Goal: Task Accomplishment & Management: Manage account settings

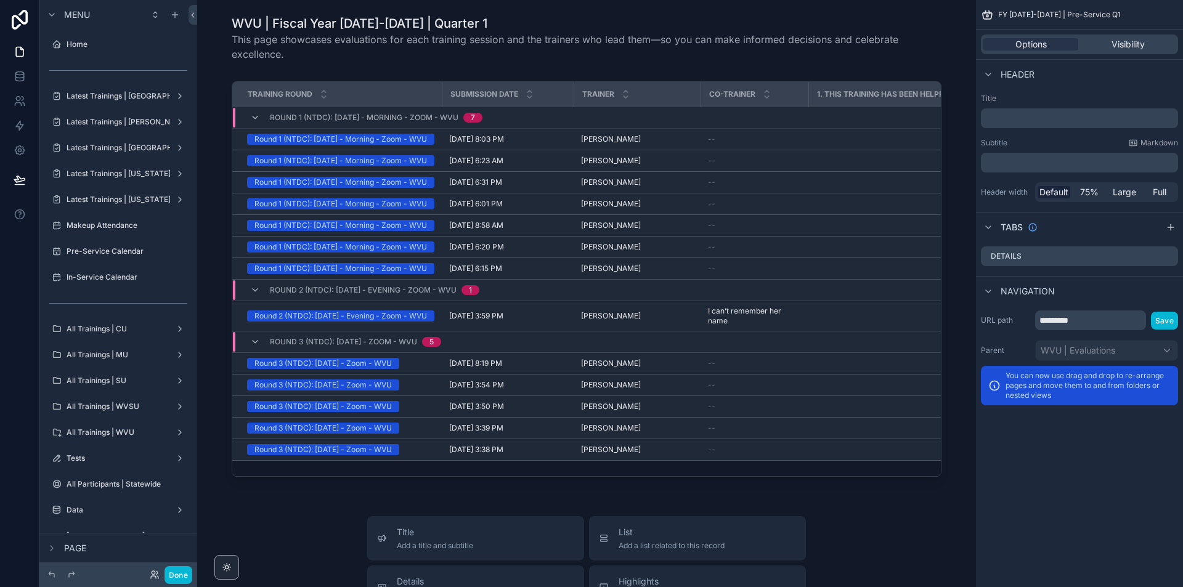
scroll to position [235, 0]
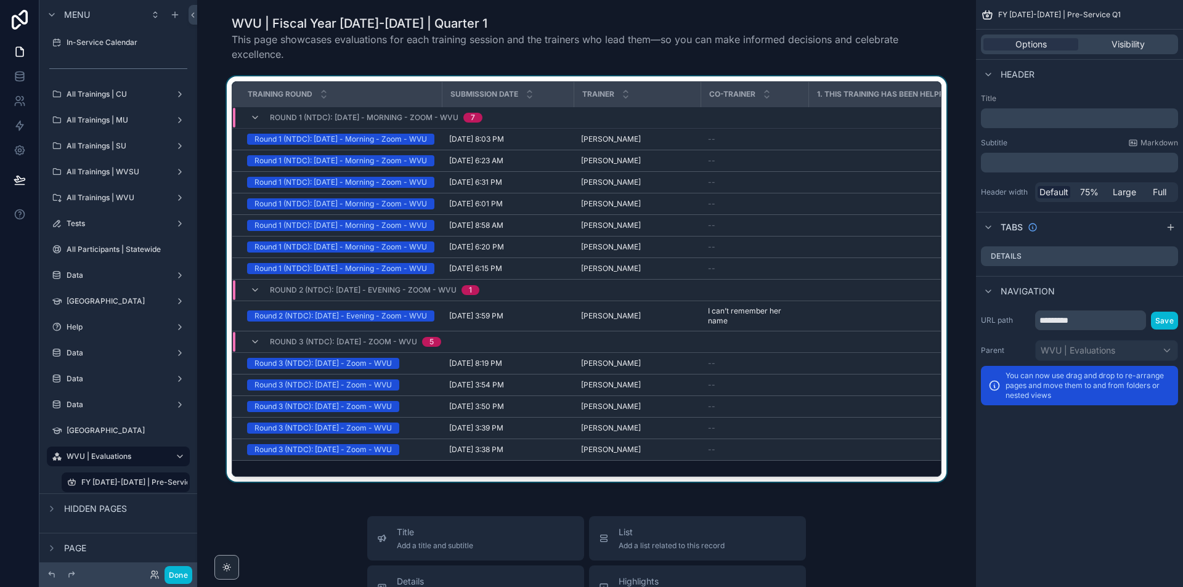
click at [393, 347] on span "Round 3 (NTDC): [DATE] - Zoom - WVU" at bounding box center [343, 342] width 147 height 10
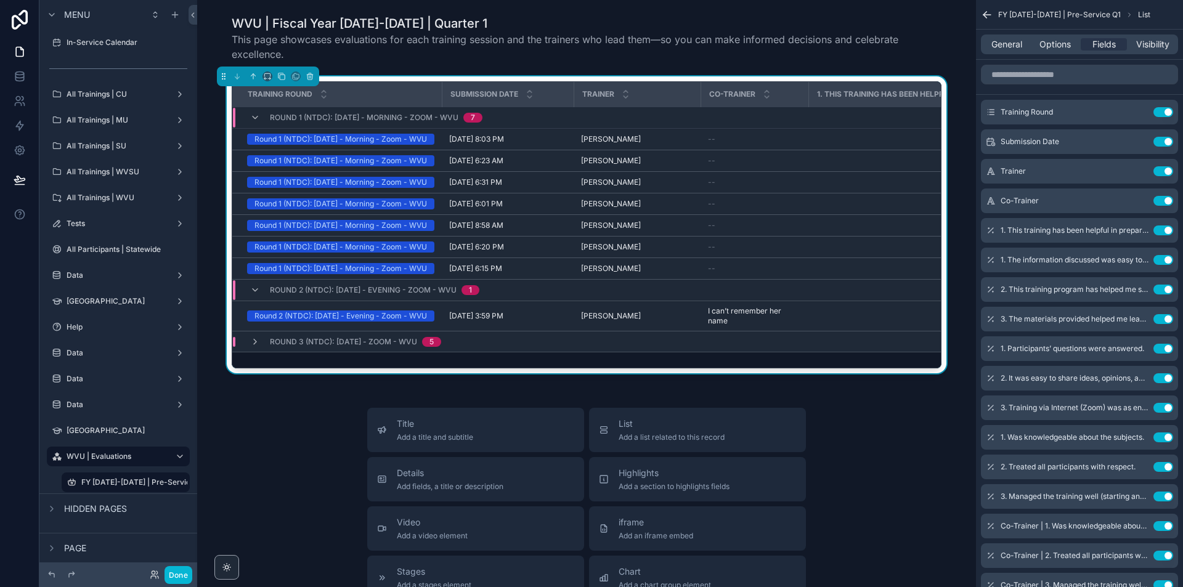
click at [404, 300] on div "Round 2 (NTDC): [DATE] - Evening - Zoom - WVU 1" at bounding box center [375, 290] width 210 height 20
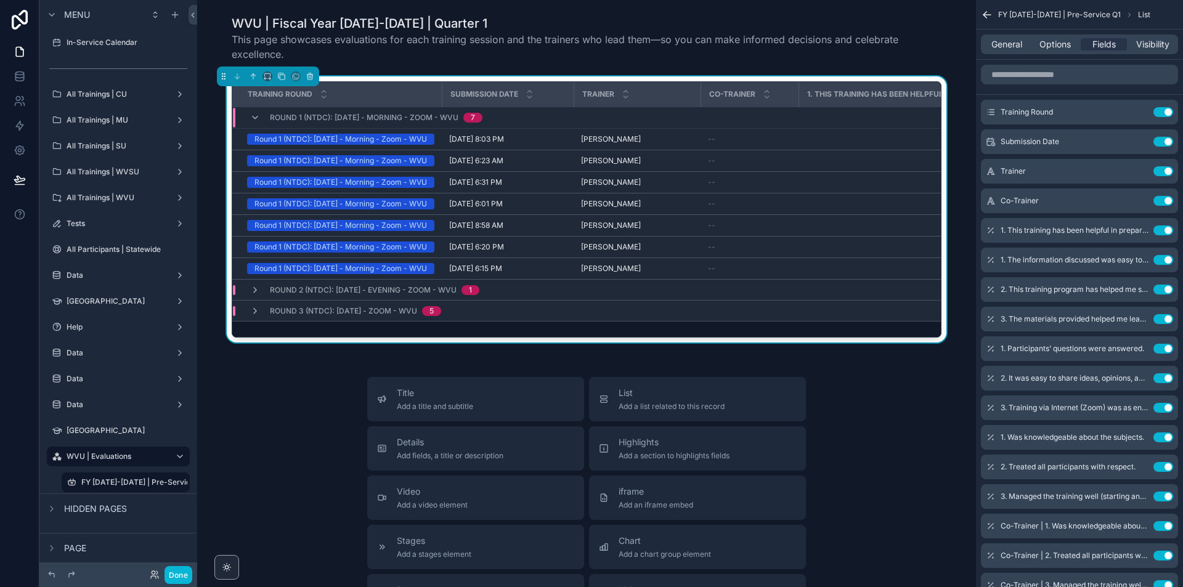
click at [404, 301] on td "Round 2 (NTDC): [DATE] - Evening - Zoom - WVU 1" at bounding box center [466, 290] width 468 height 21
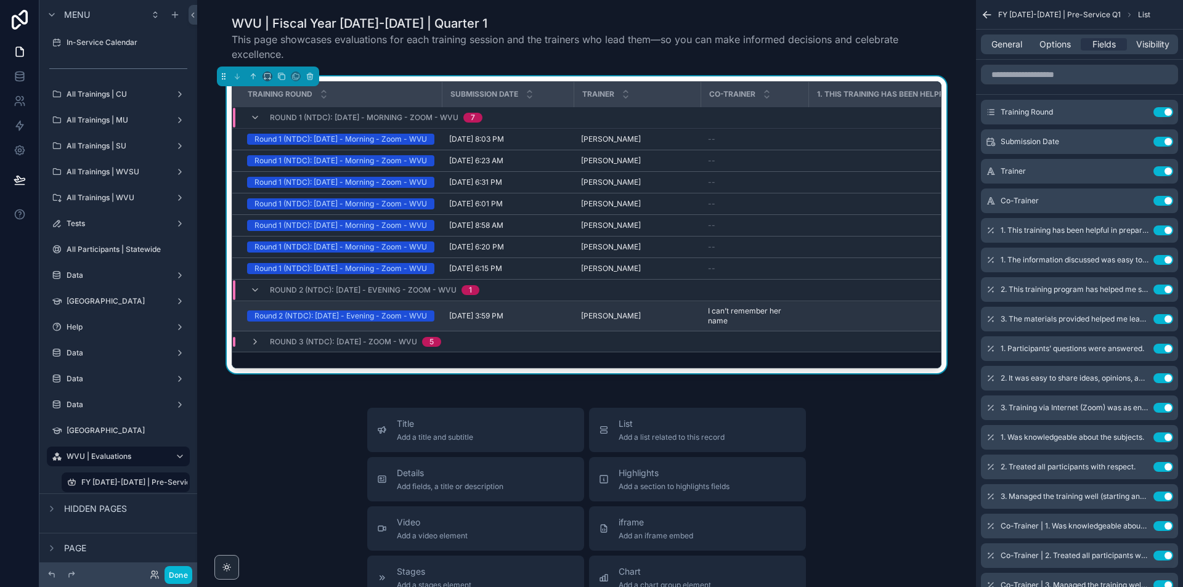
click at [346, 322] on div "Round 2 (NTDC): [DATE] - Evening - Zoom - WVU" at bounding box center [341, 316] width 173 height 11
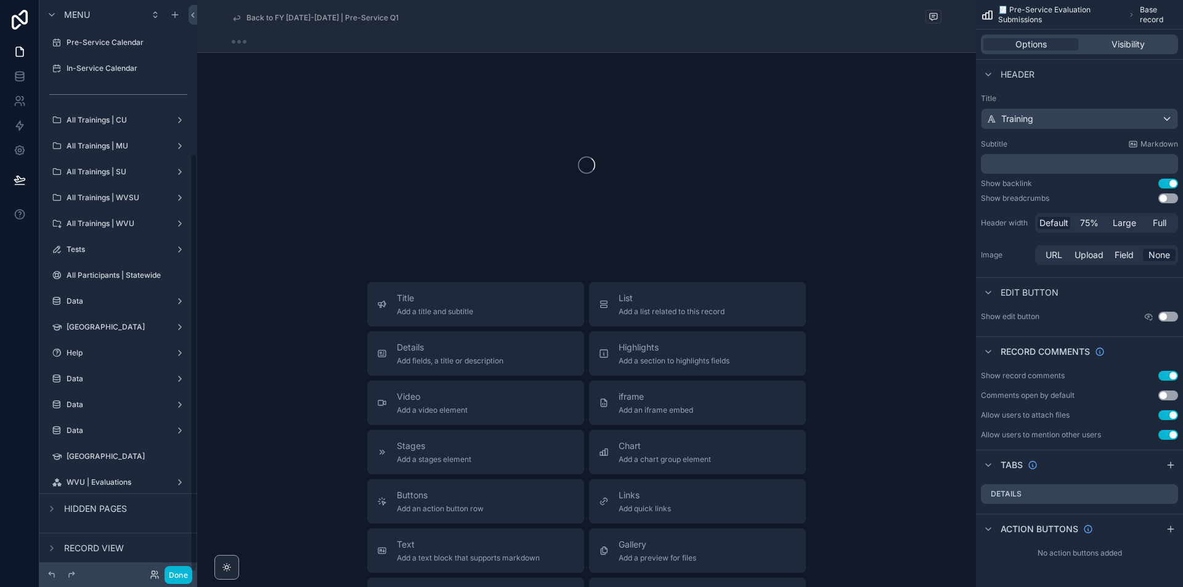
scroll to position [209, 0]
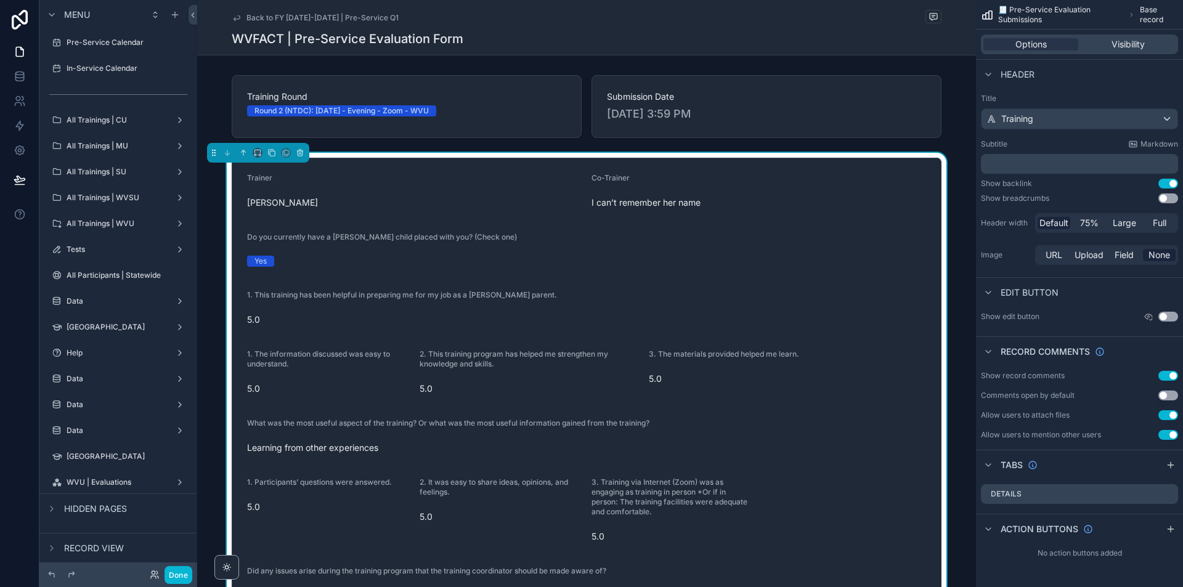
click at [306, 13] on span "Back to FY [DATE]-[DATE] | Pre-Service Q1" at bounding box center [323, 18] width 152 height 10
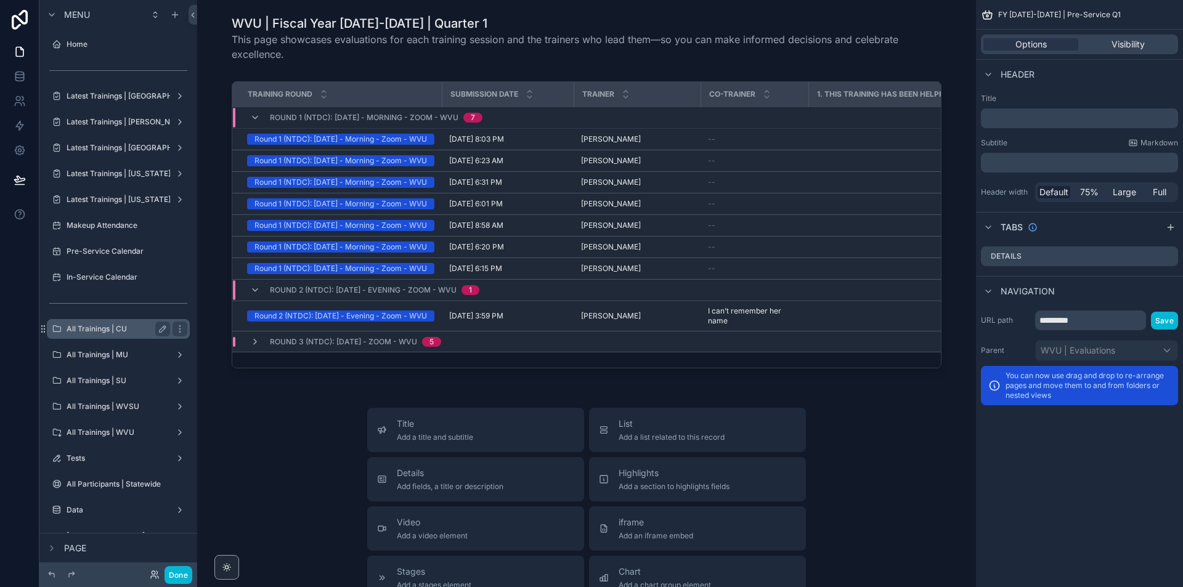
click at [100, 324] on label "All Trainings | CU" at bounding box center [116, 329] width 99 height 10
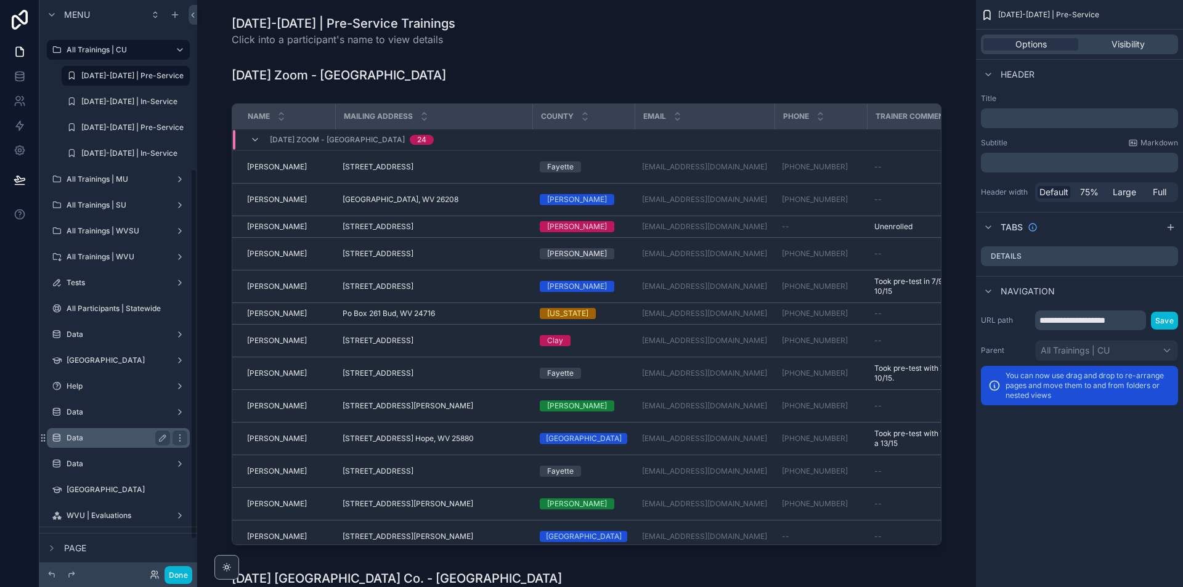
scroll to position [313, 0]
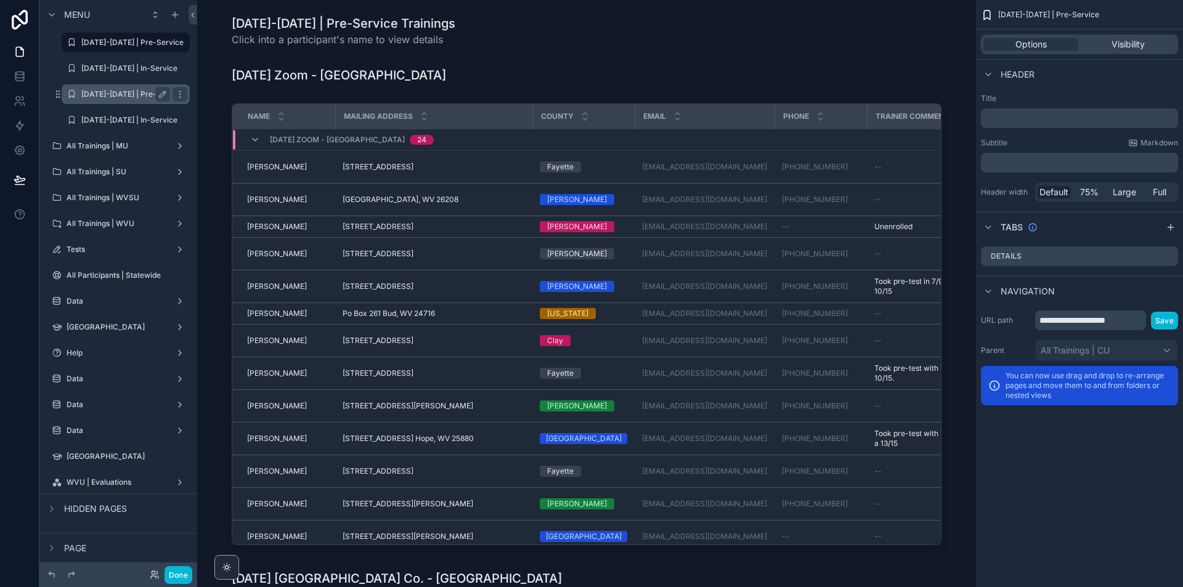
click at [112, 101] on div "[DATE]-[DATE] | Pre-Service" at bounding box center [125, 94] width 89 height 15
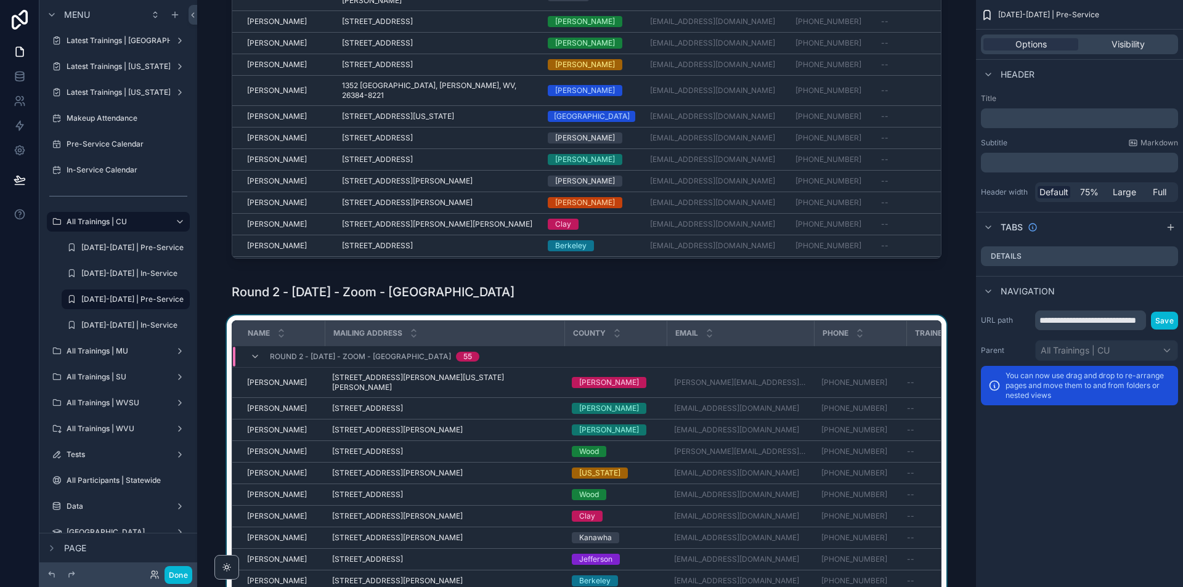
scroll to position [62, 0]
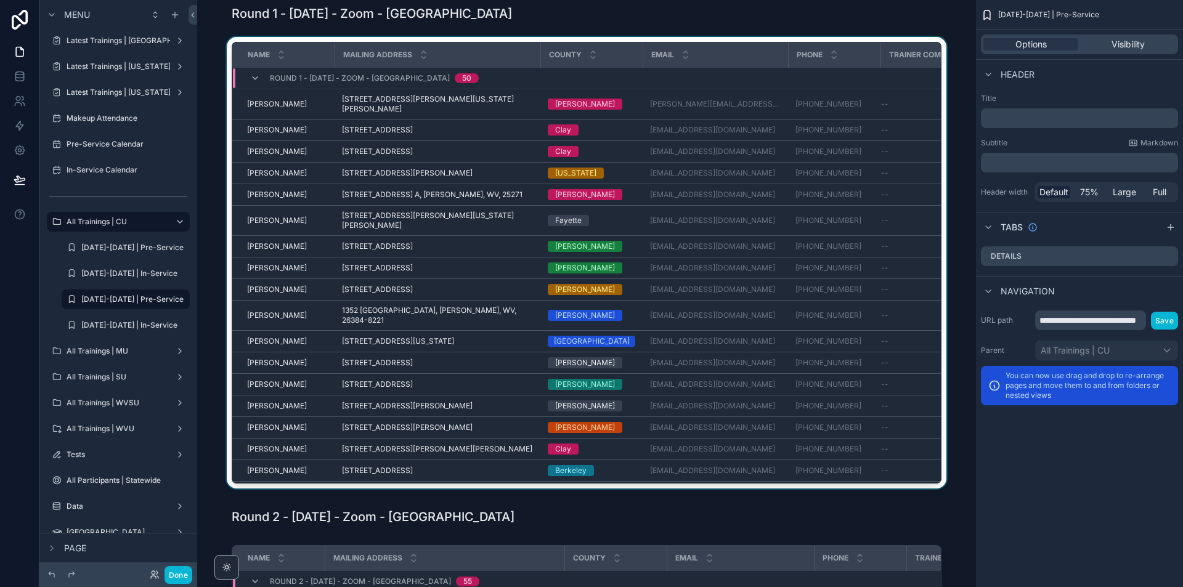
drag, startPoint x: 934, startPoint y: 194, endPoint x: 939, endPoint y: 255, distance: 61.2
click at [939, 255] on div "scrollable content" at bounding box center [586, 265] width 759 height 457
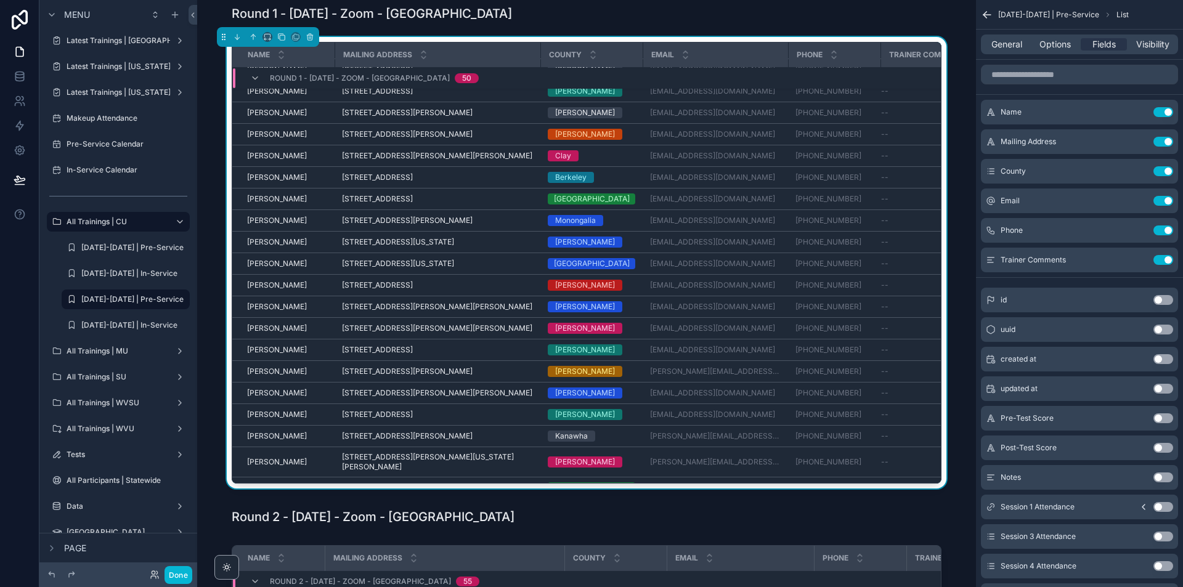
scroll to position [329, 0]
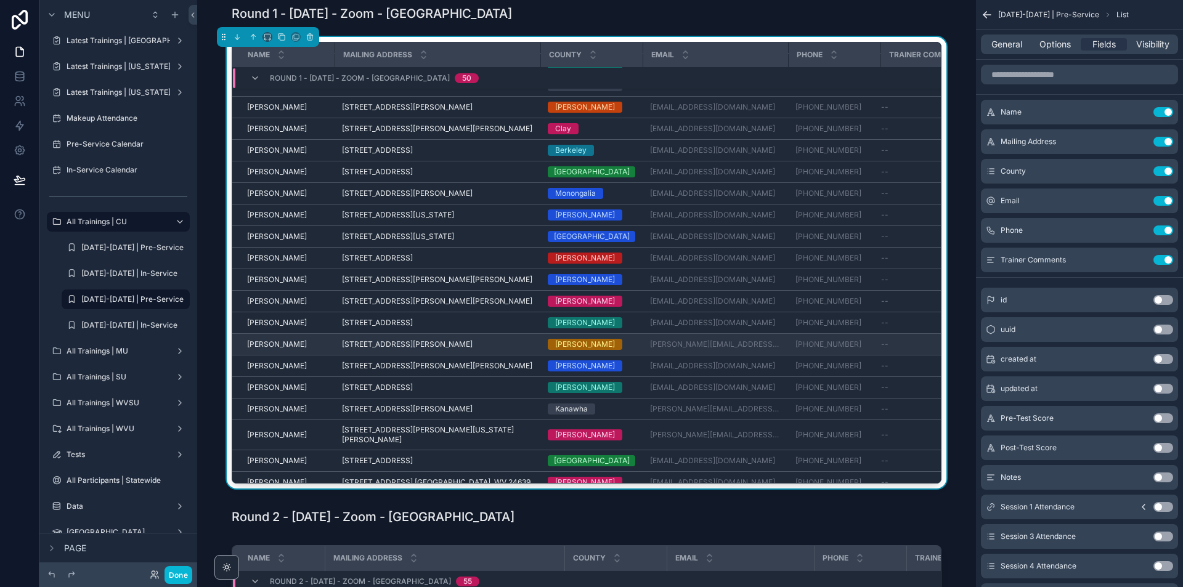
click at [267, 340] on span "[PERSON_NAME]" at bounding box center [277, 345] width 60 height 10
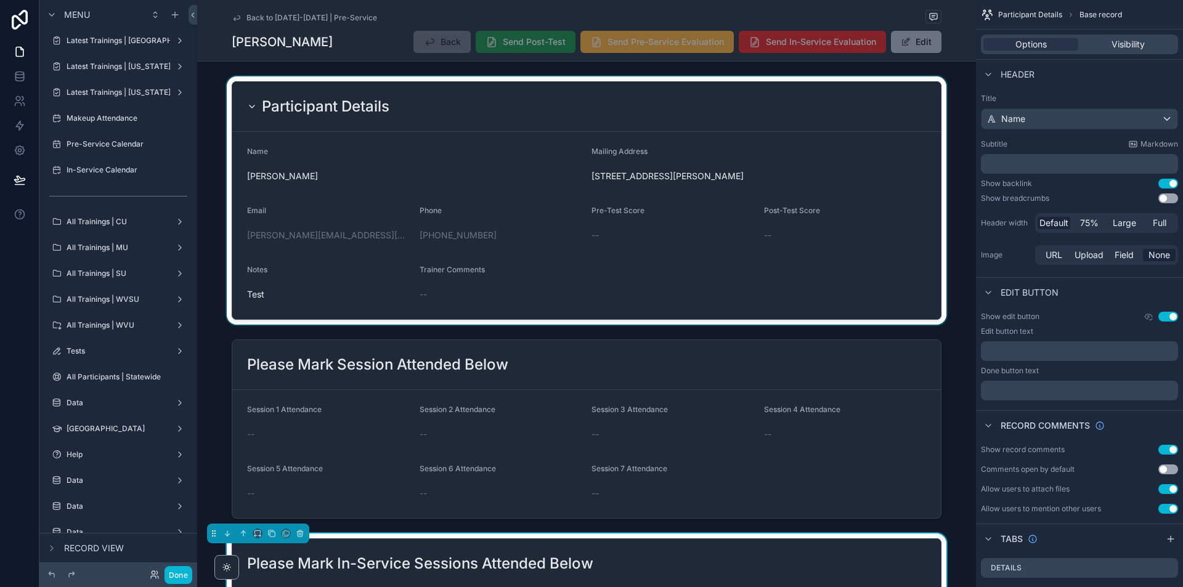
click at [916, 196] on div "scrollable content" at bounding box center [586, 200] width 779 height 248
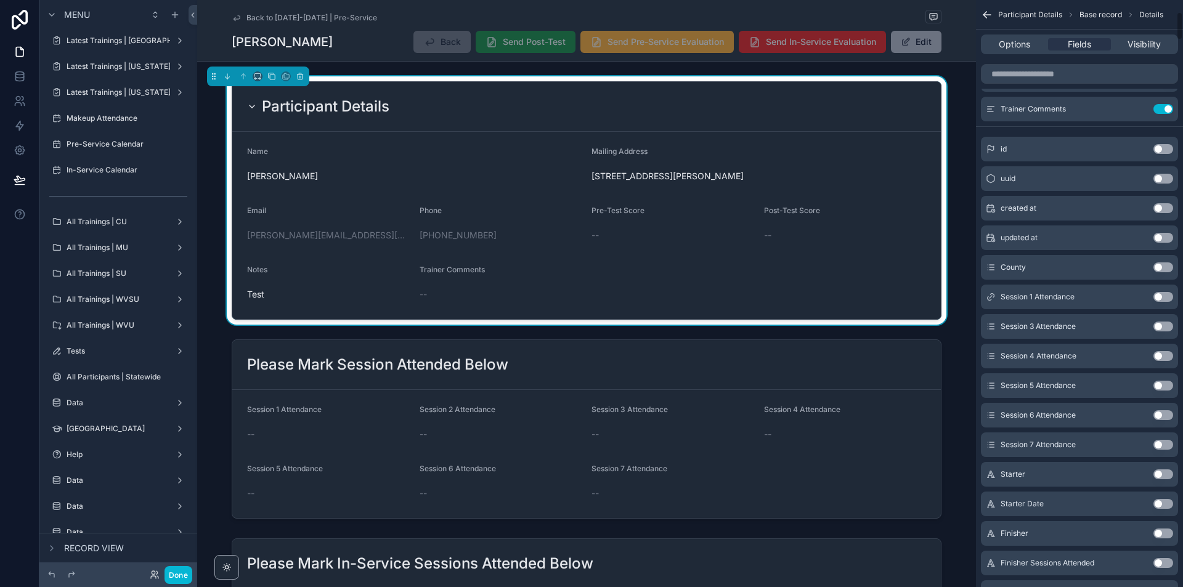
scroll to position [247, 0]
click at [1168, 267] on button "Use setting" at bounding box center [1164, 267] width 20 height 10
click at [1163, 476] on button "Use setting" at bounding box center [1164, 474] width 20 height 10
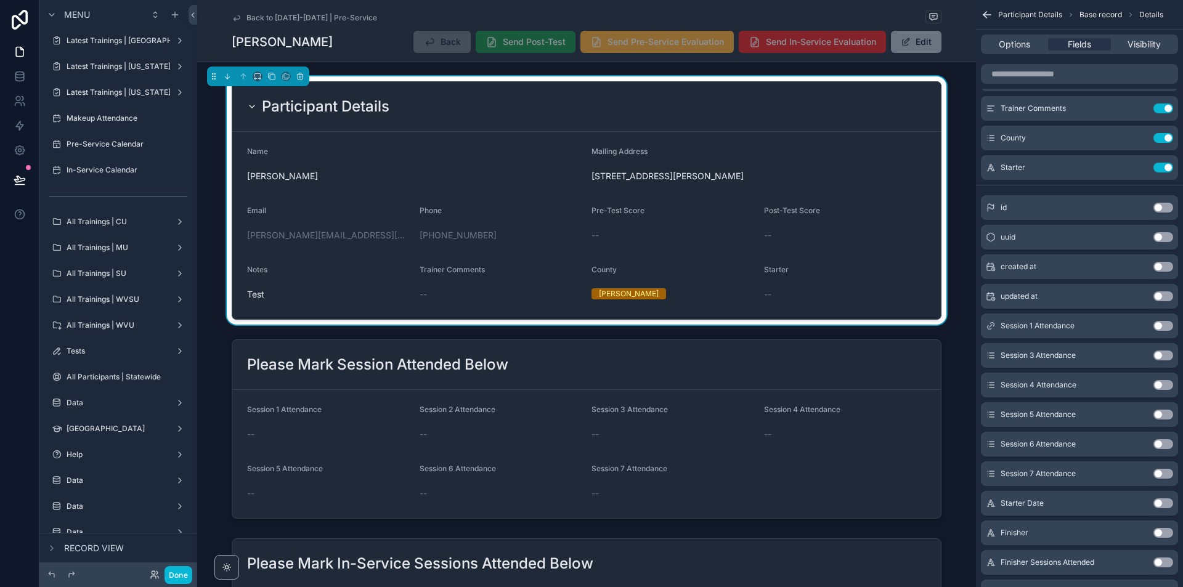
click at [1166, 501] on button "Use setting" at bounding box center [1164, 504] width 20 height 10
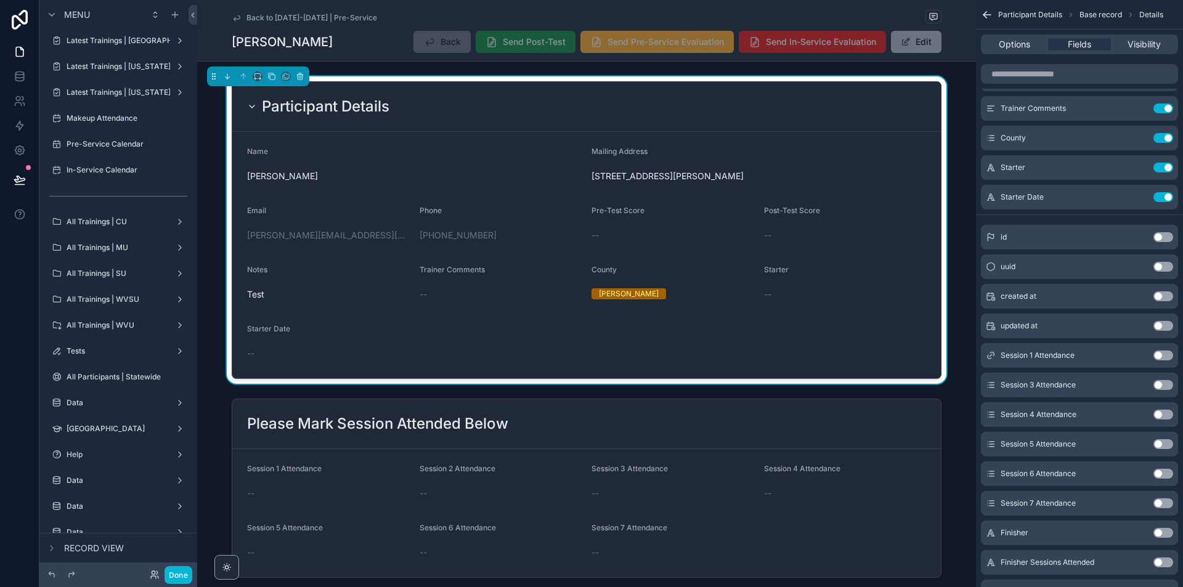
click at [1171, 531] on button "Use setting" at bounding box center [1164, 533] width 20 height 10
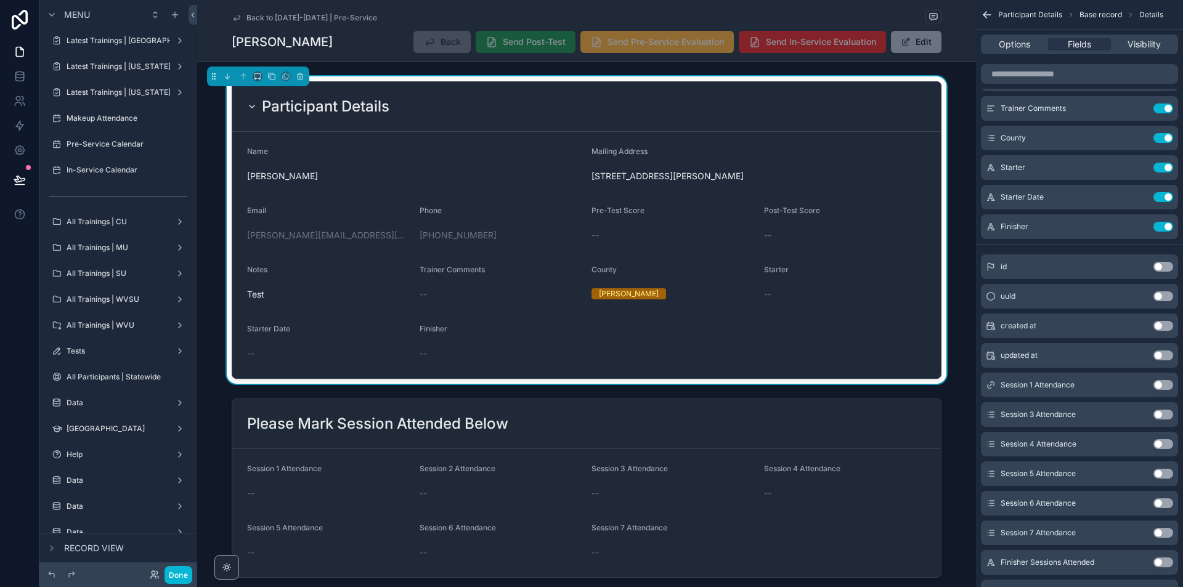
click at [1162, 565] on button "Use setting" at bounding box center [1164, 563] width 20 height 10
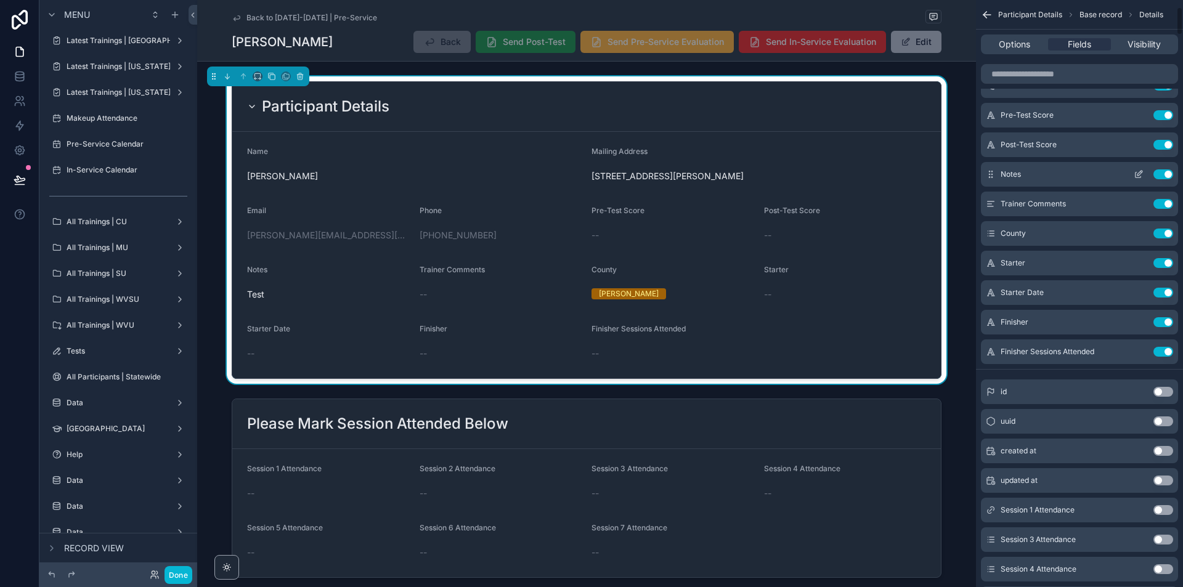
scroll to position [123, 0]
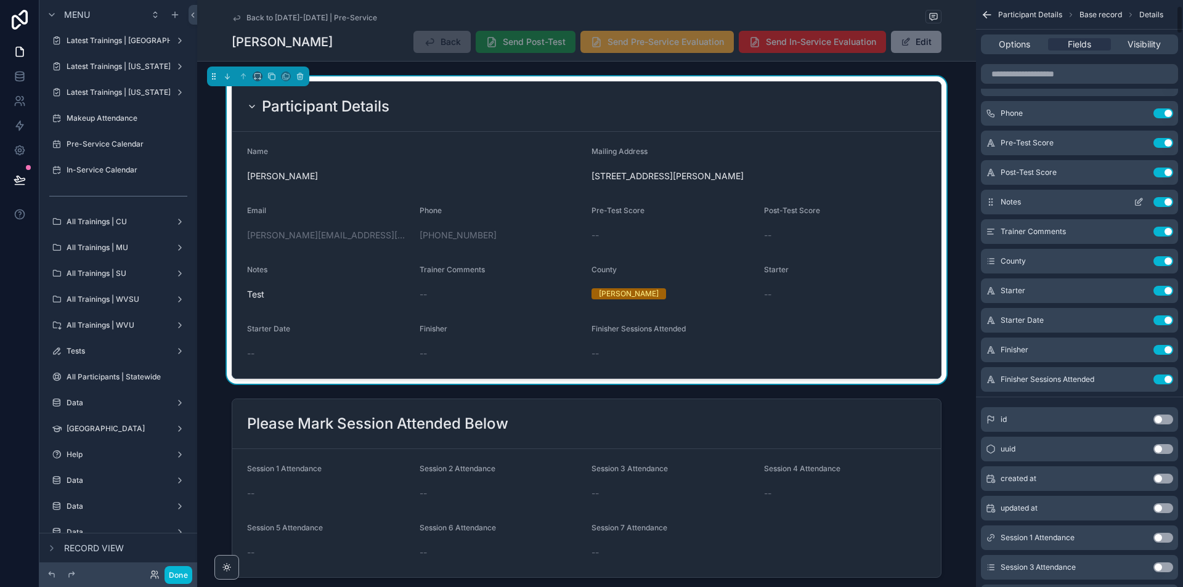
click at [1140, 203] on icon "scrollable content" at bounding box center [1140, 200] width 5 height 5
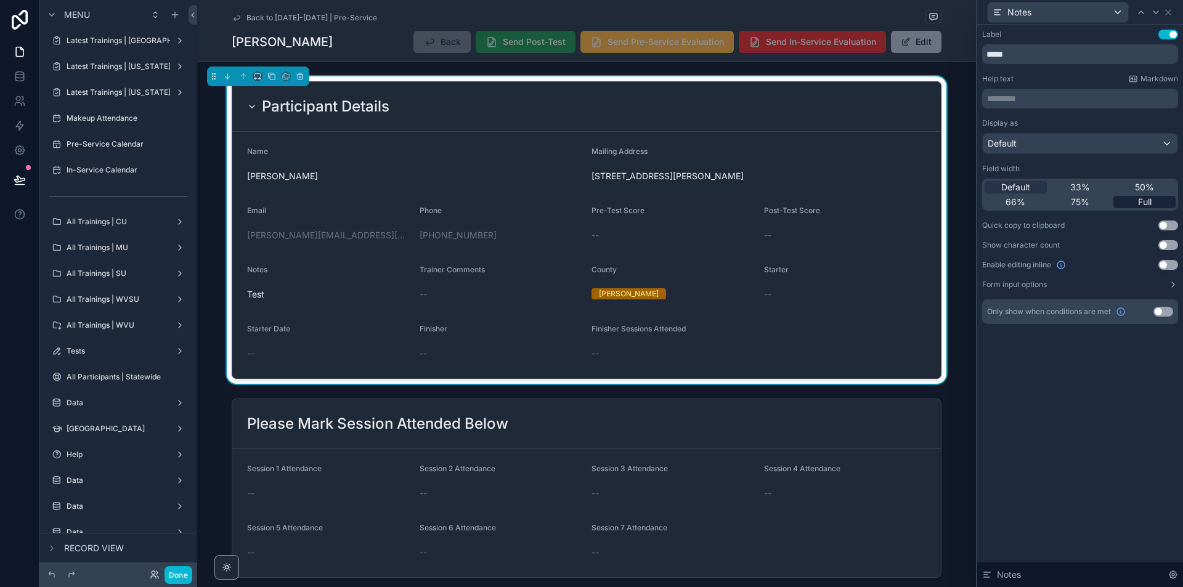
click at [1145, 198] on span "Full" at bounding box center [1145, 202] width 14 height 12
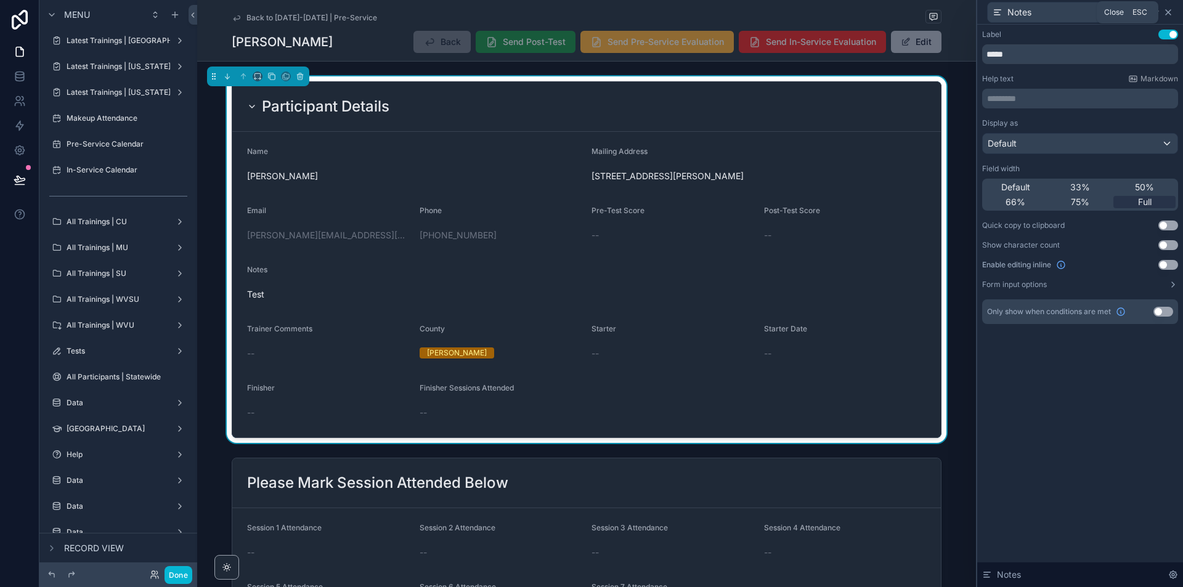
click at [1168, 10] on icon at bounding box center [1169, 12] width 10 height 10
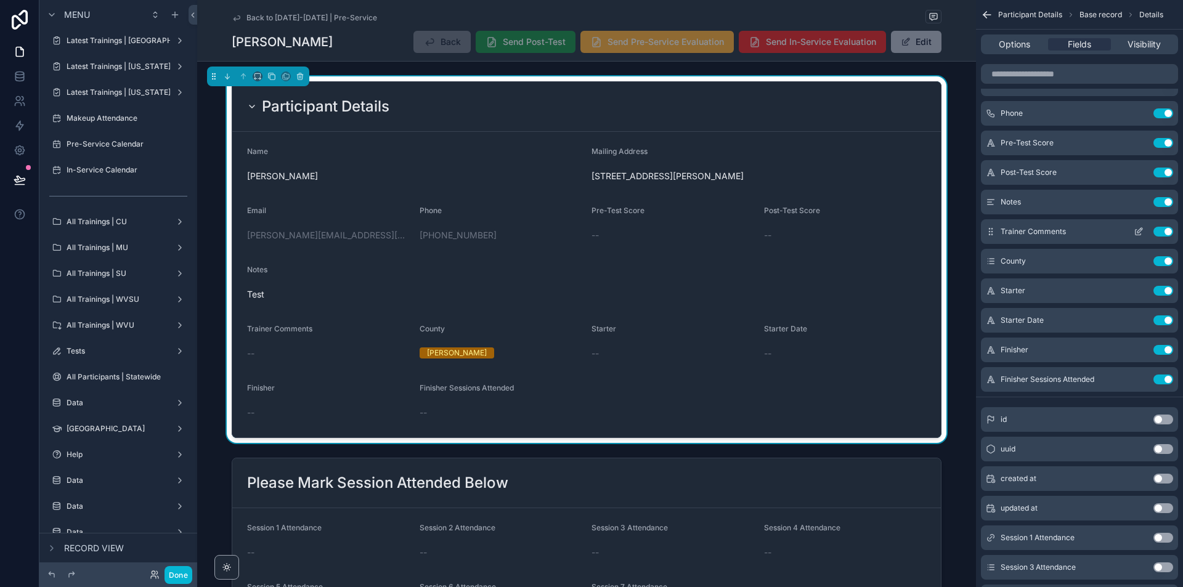
click at [1142, 230] on icon "scrollable content" at bounding box center [1141, 229] width 1 height 1
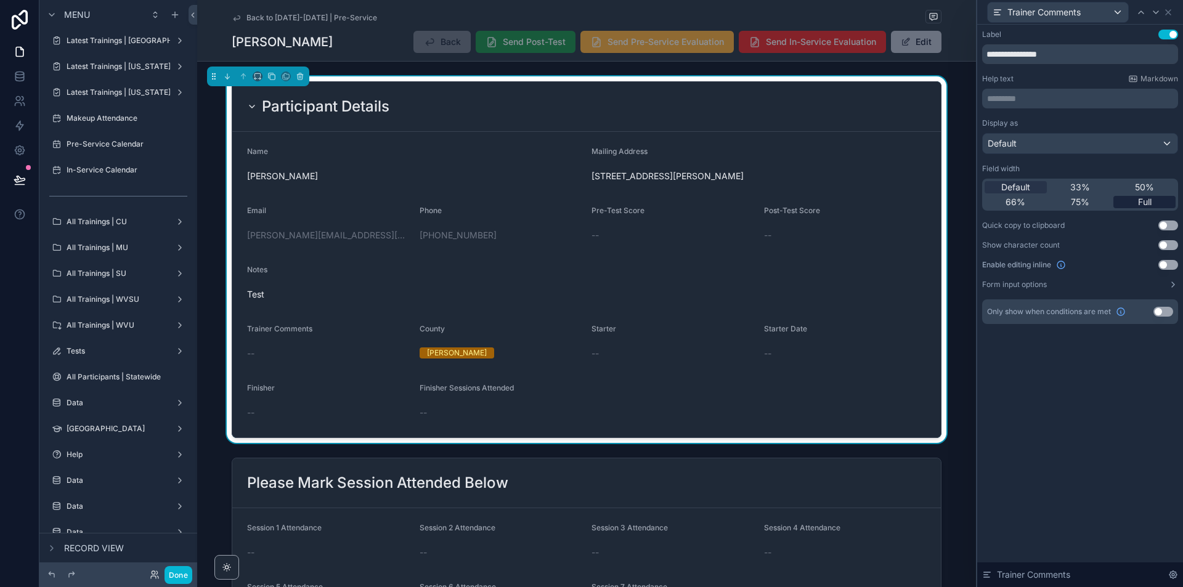
click at [1149, 200] on span "Full" at bounding box center [1145, 202] width 14 height 12
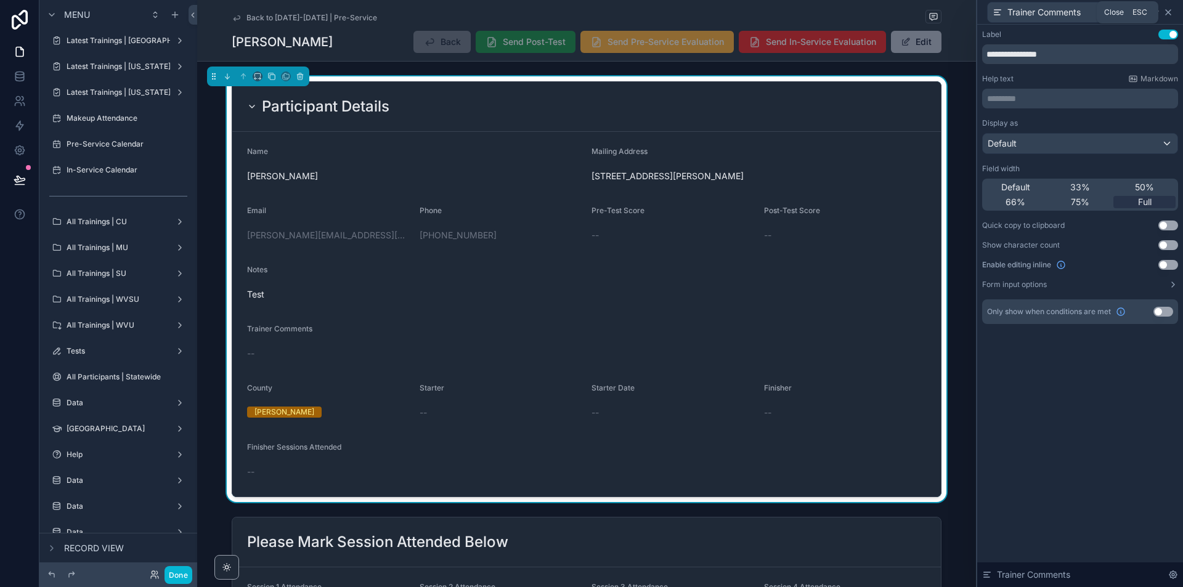
click at [1167, 15] on icon at bounding box center [1169, 12] width 10 height 10
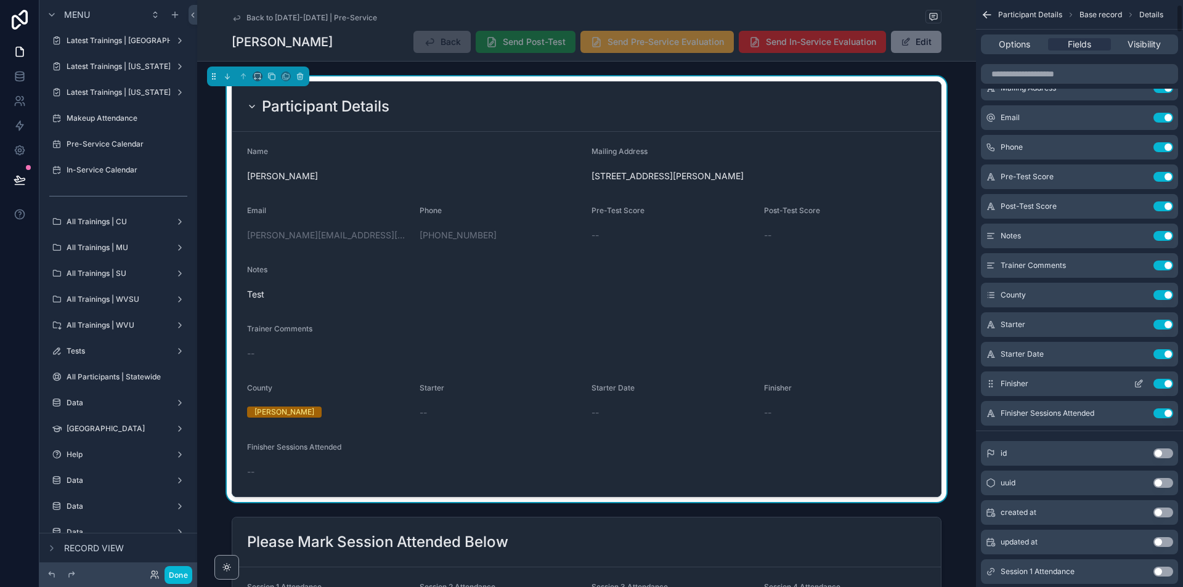
scroll to position [0, 0]
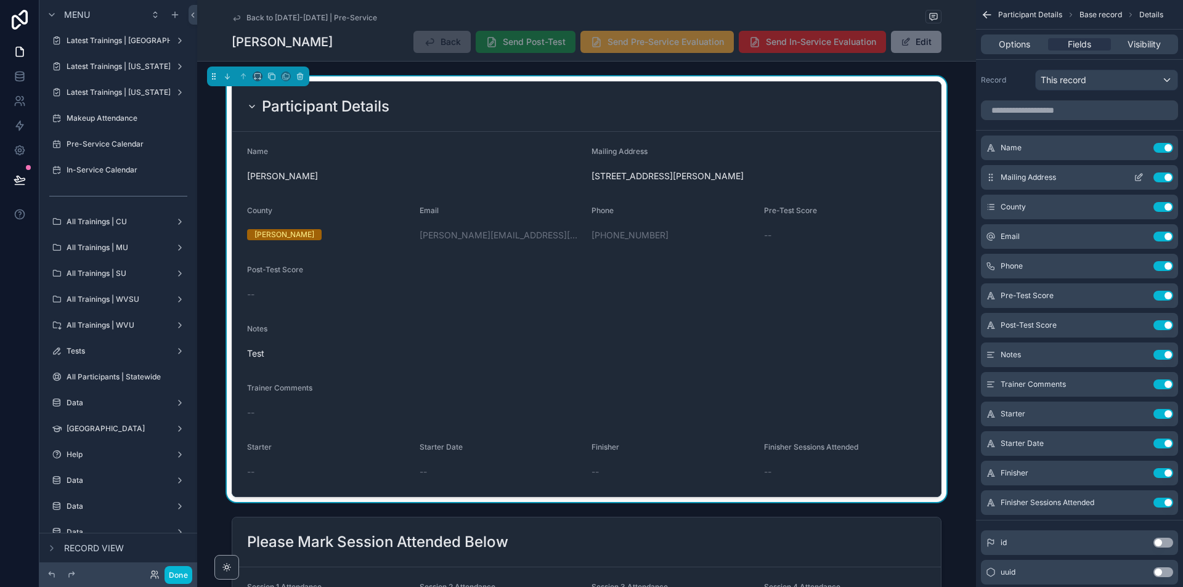
click at [1141, 176] on icon "scrollable content" at bounding box center [1139, 178] width 10 height 10
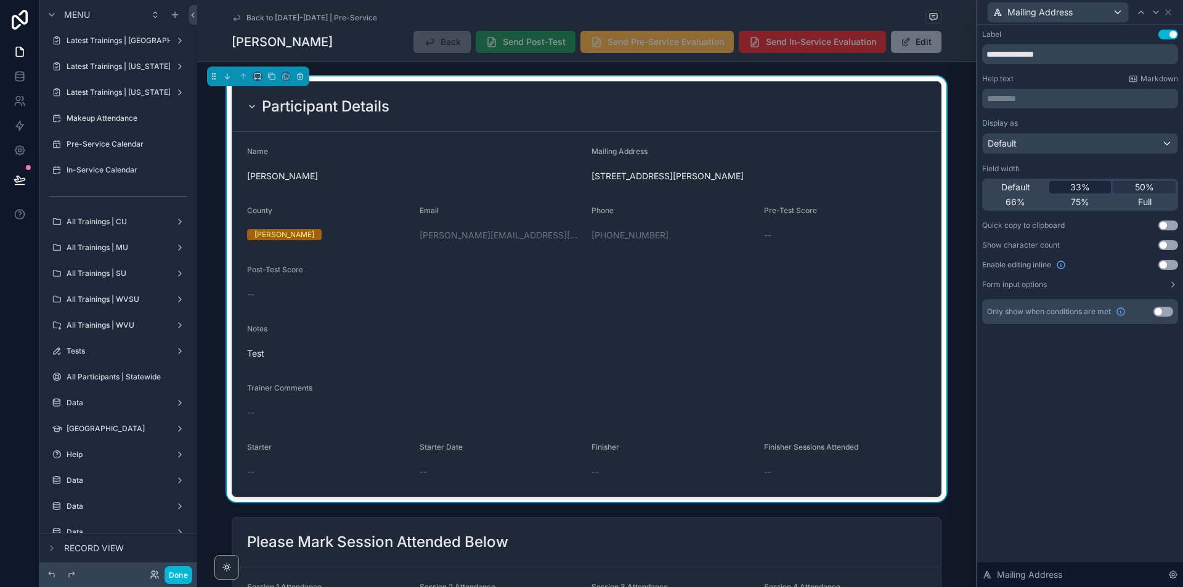
click at [1085, 184] on span "33%" at bounding box center [1081, 187] width 20 height 12
click at [1172, 10] on icon at bounding box center [1169, 12] width 10 height 10
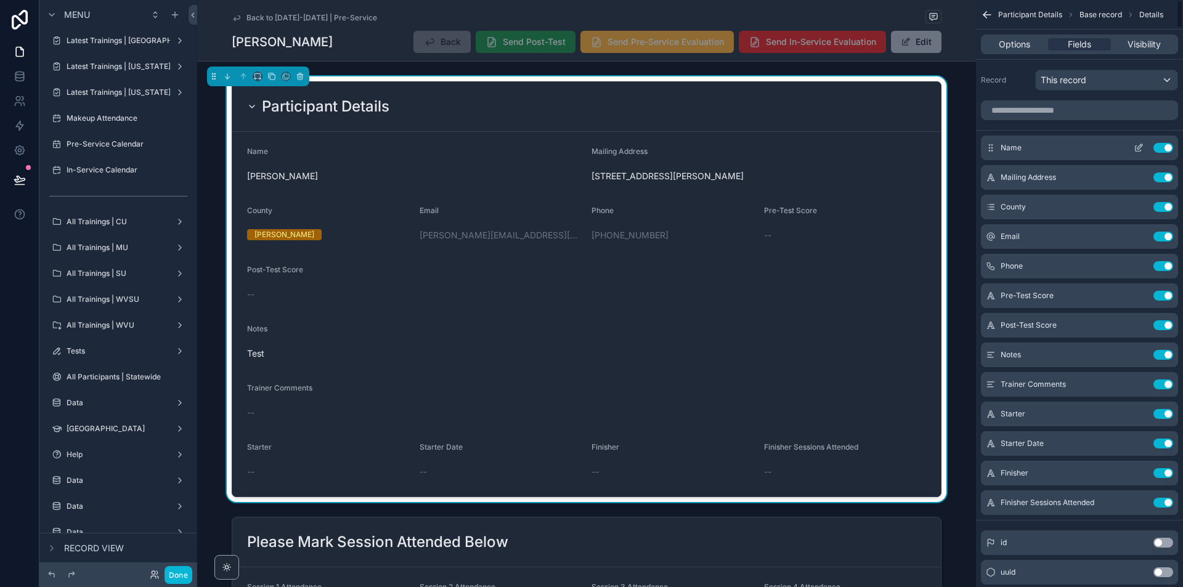
click at [1141, 148] on icon "scrollable content" at bounding box center [1139, 148] width 10 height 10
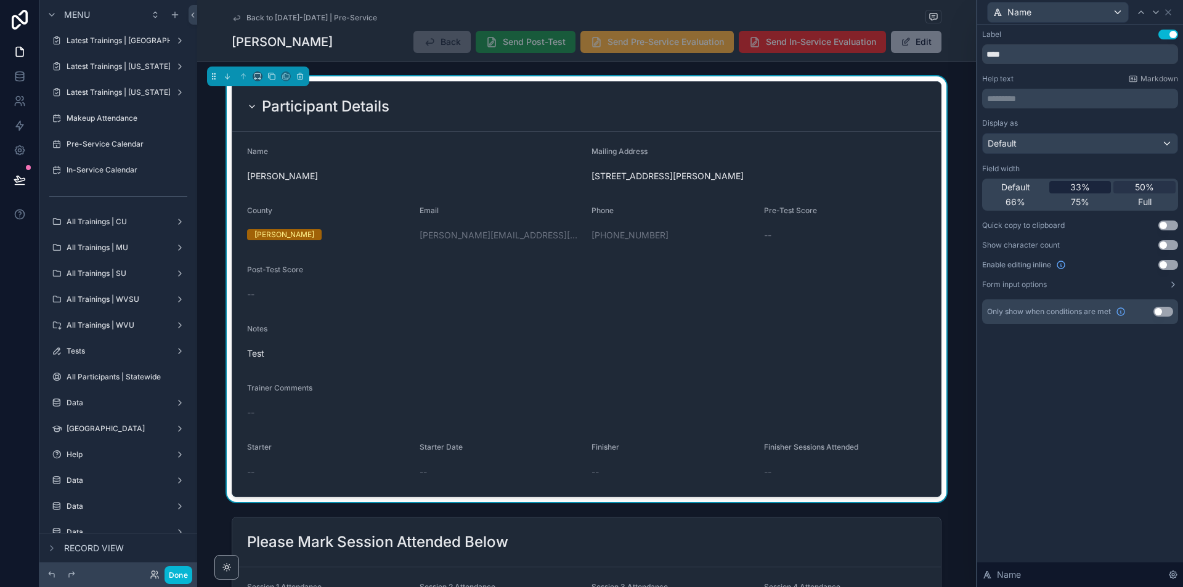
click at [1090, 188] on span "33%" at bounding box center [1081, 187] width 20 height 12
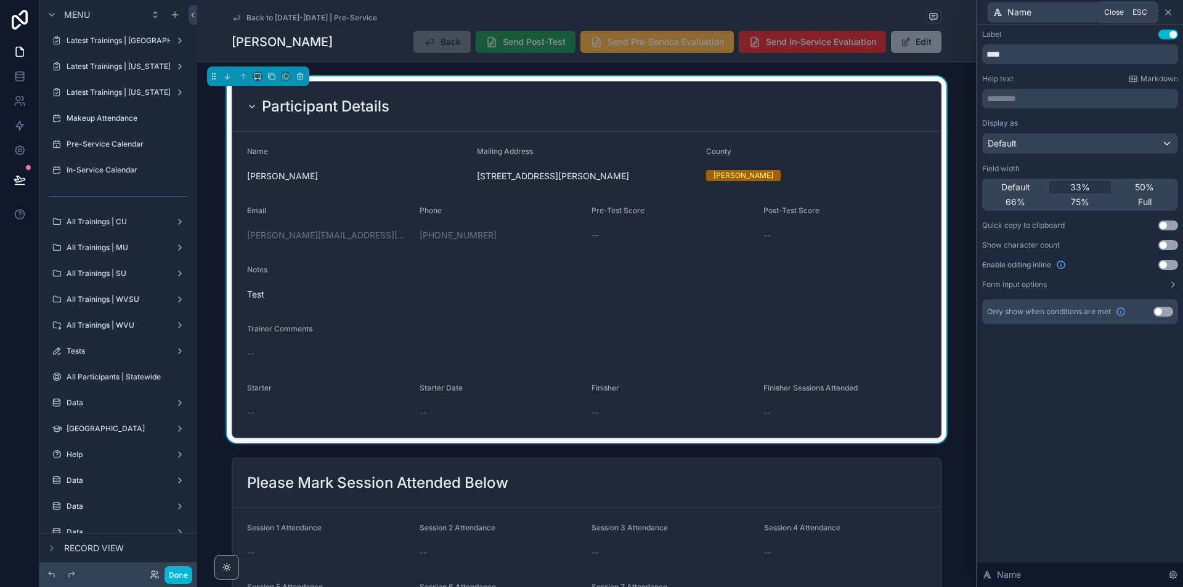
click at [1169, 14] on icon at bounding box center [1169, 12] width 10 height 10
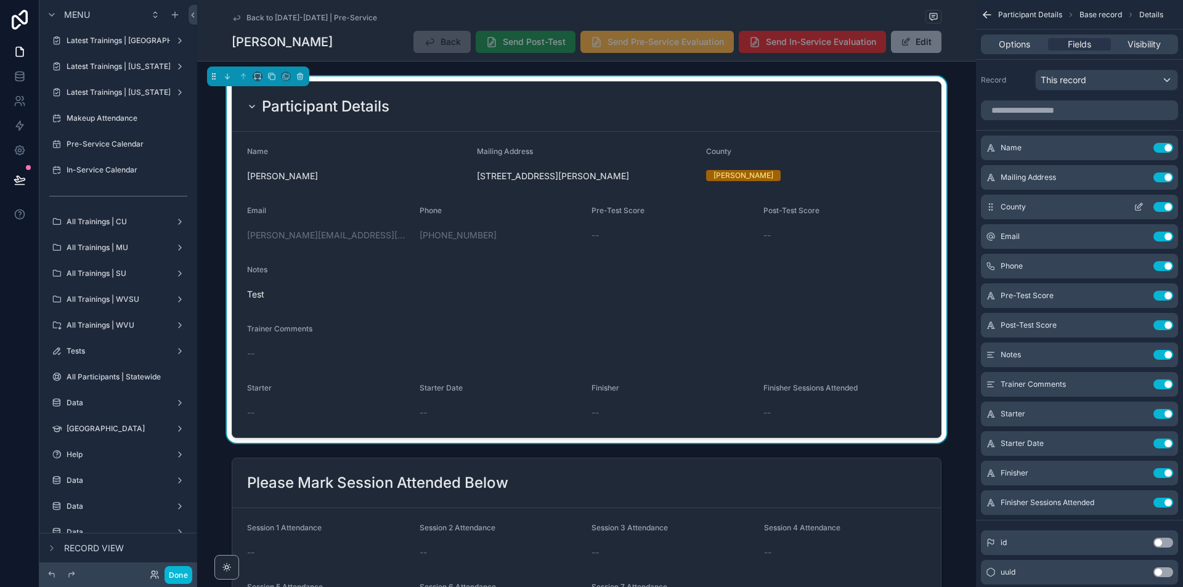
click at [1140, 203] on icon "scrollable content" at bounding box center [1139, 207] width 10 height 10
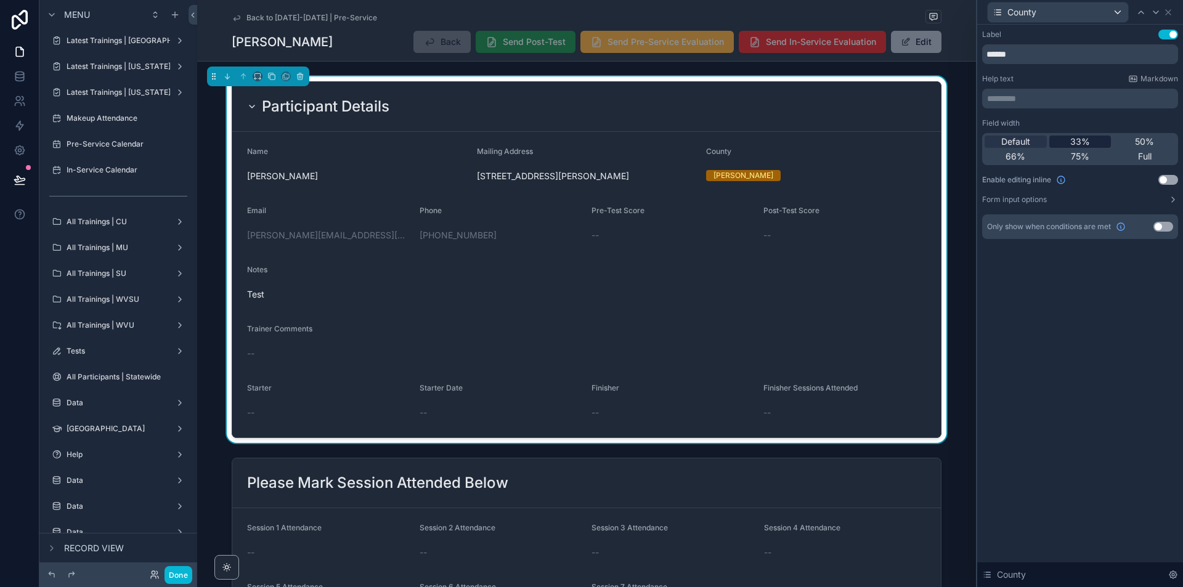
click at [1076, 136] on span "33%" at bounding box center [1081, 142] width 20 height 12
click at [1170, 14] on icon at bounding box center [1168, 12] width 5 height 5
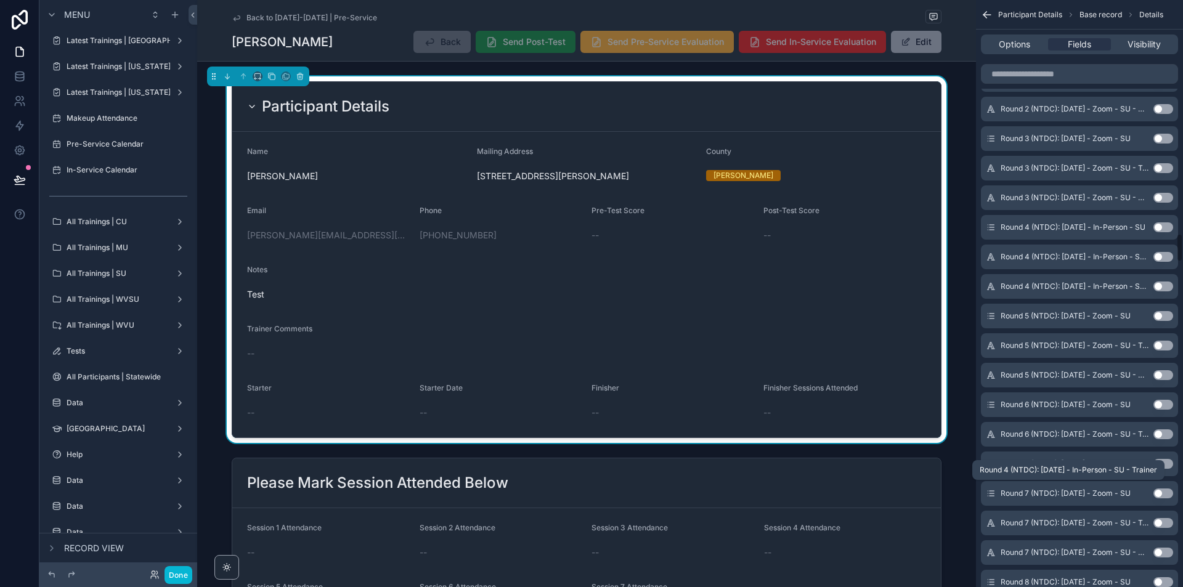
scroll to position [5178, 0]
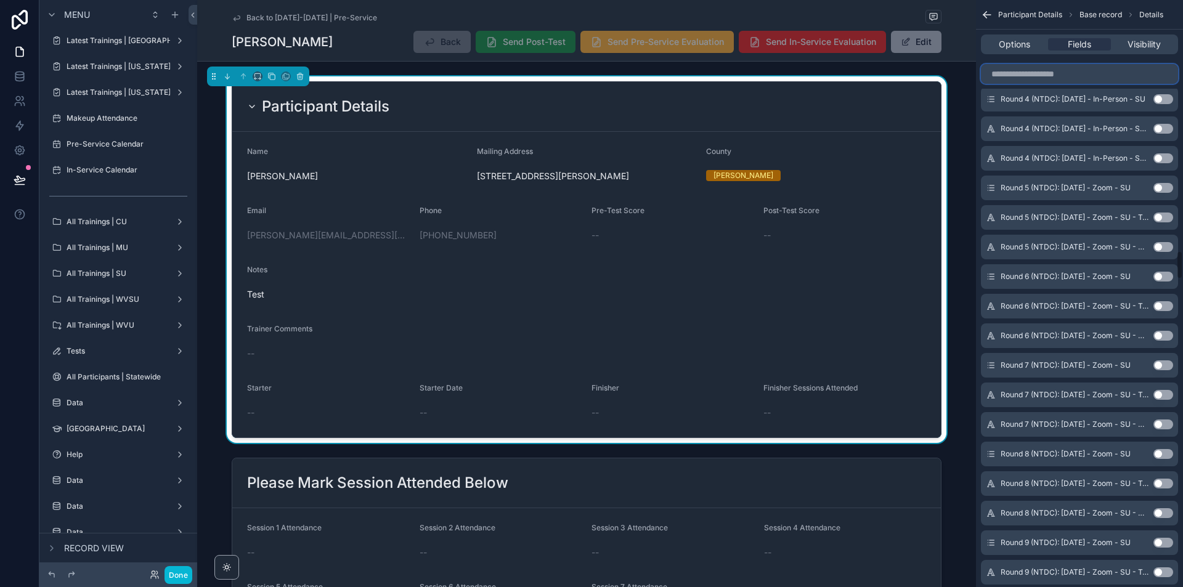
click at [1070, 80] on input "scrollable content" at bounding box center [1079, 74] width 197 height 20
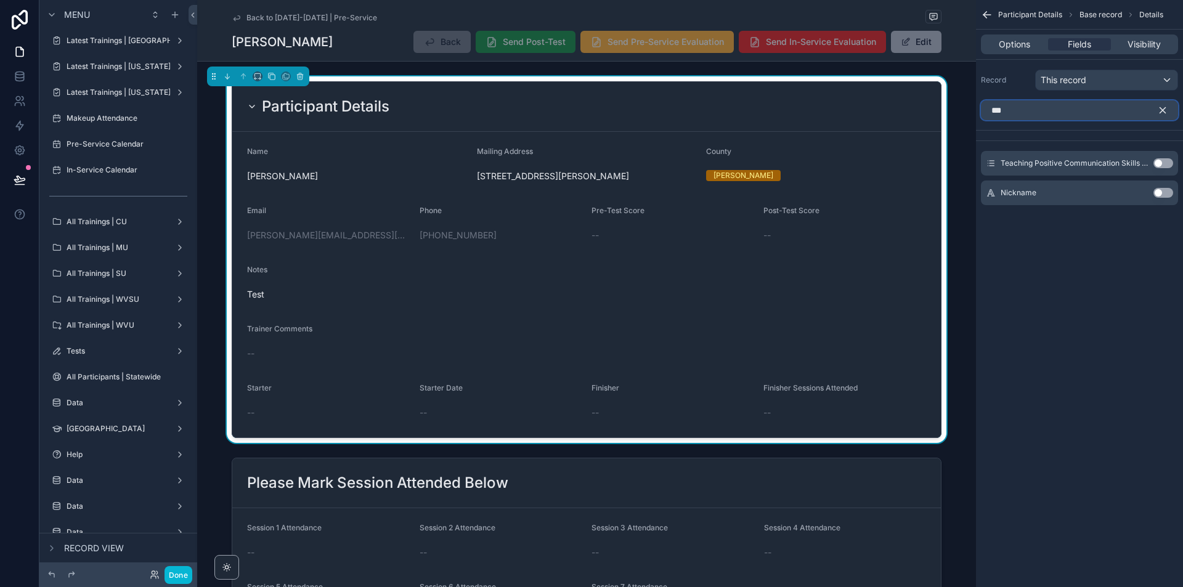
scroll to position [0, 0]
type input "****"
click at [1166, 162] on button "Use setting" at bounding box center [1164, 163] width 20 height 10
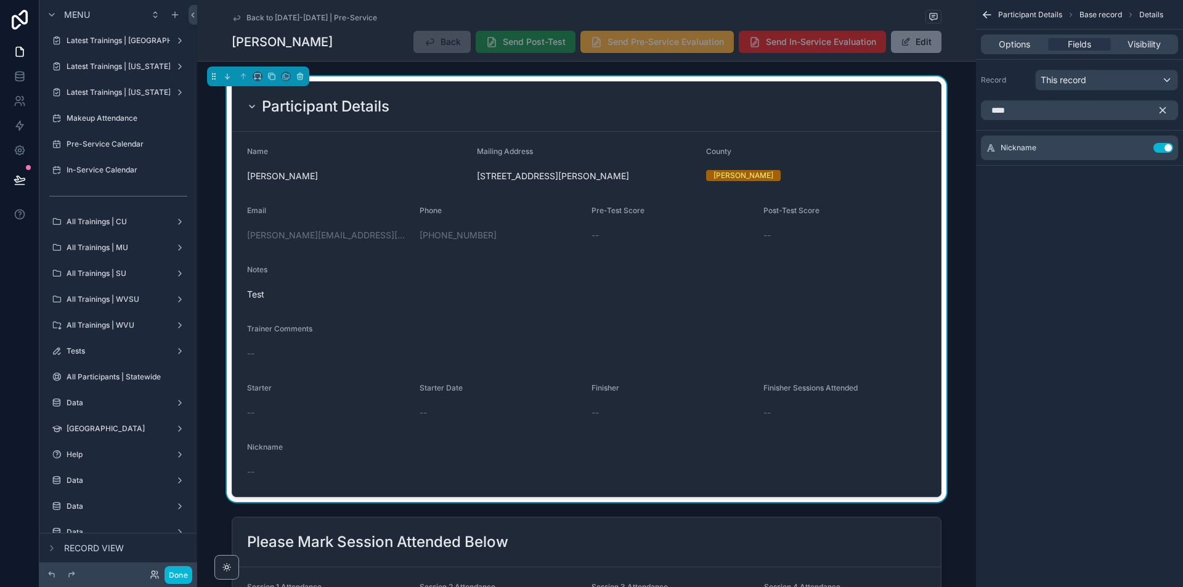
click at [1167, 108] on icon "scrollable content" at bounding box center [1163, 110] width 11 height 11
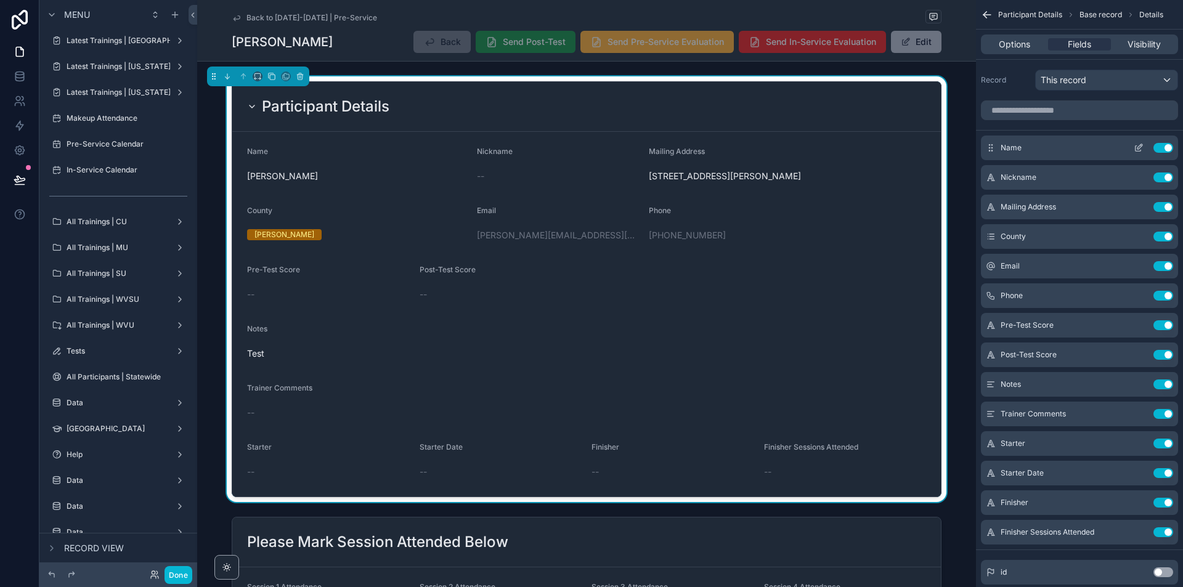
click at [1140, 150] on icon "scrollable content" at bounding box center [1139, 148] width 10 height 10
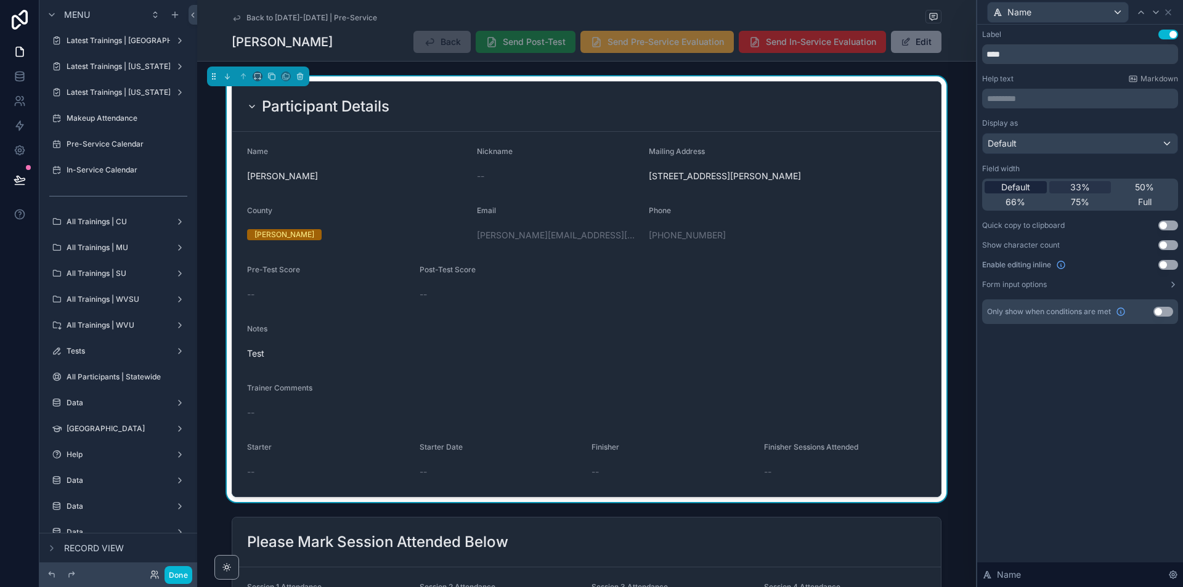
click at [1033, 186] on div "Default" at bounding box center [1016, 187] width 62 height 12
click at [1171, 10] on icon at bounding box center [1168, 12] width 5 height 5
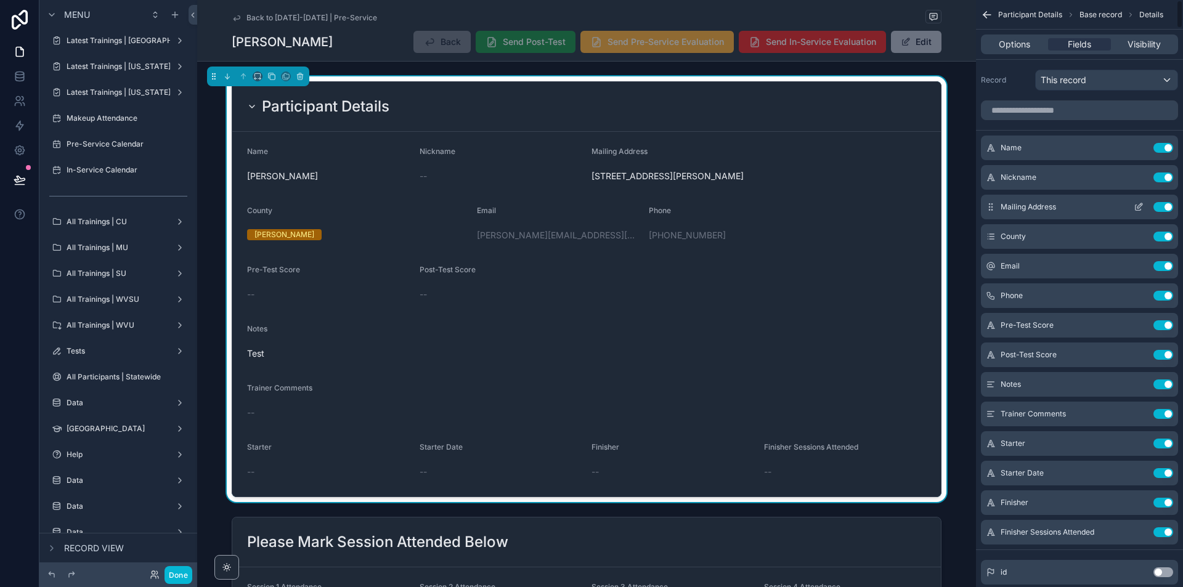
click at [1137, 206] on icon "scrollable content" at bounding box center [1139, 207] width 10 height 10
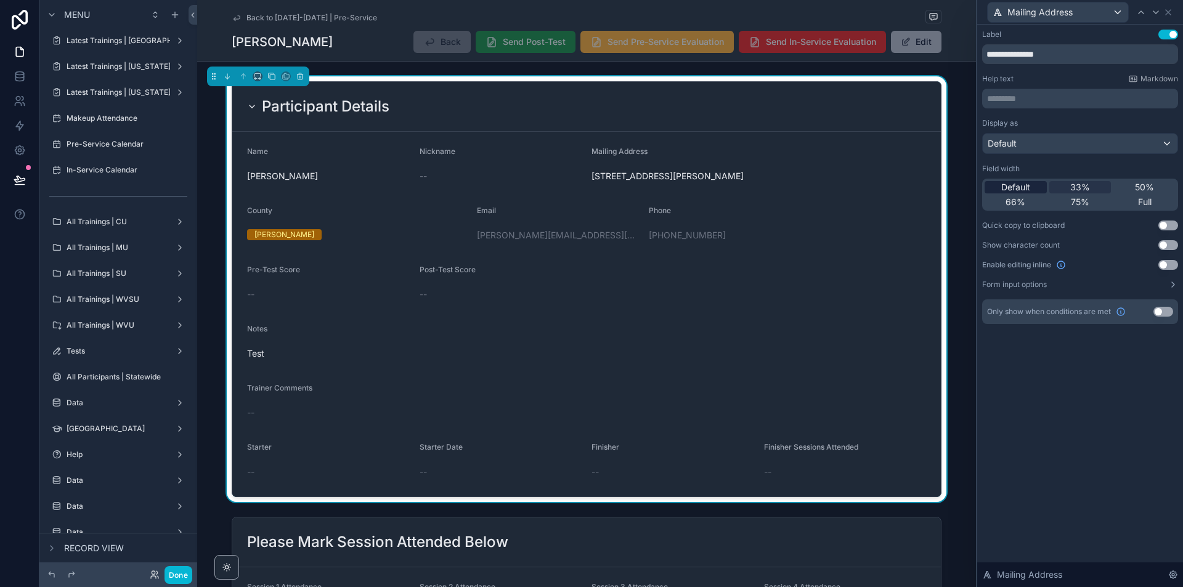
click at [1031, 184] on span "Default" at bounding box center [1016, 187] width 29 height 12
click at [1171, 9] on icon at bounding box center [1169, 12] width 10 height 10
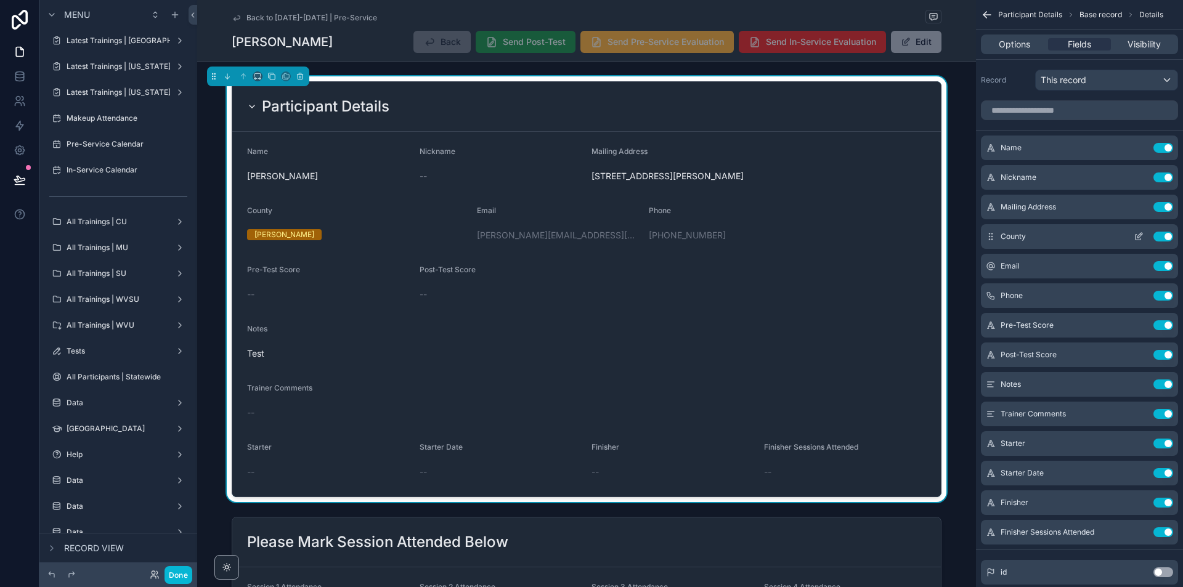
click at [1137, 237] on icon "scrollable content" at bounding box center [1139, 237] width 10 height 10
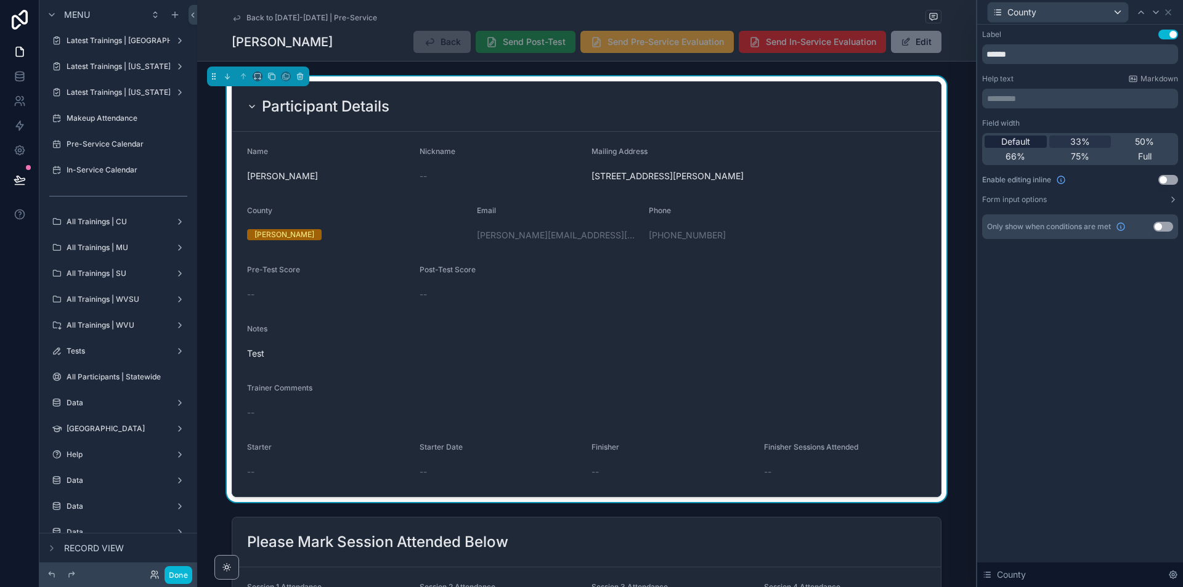
click at [1023, 143] on span "Default" at bounding box center [1016, 142] width 29 height 12
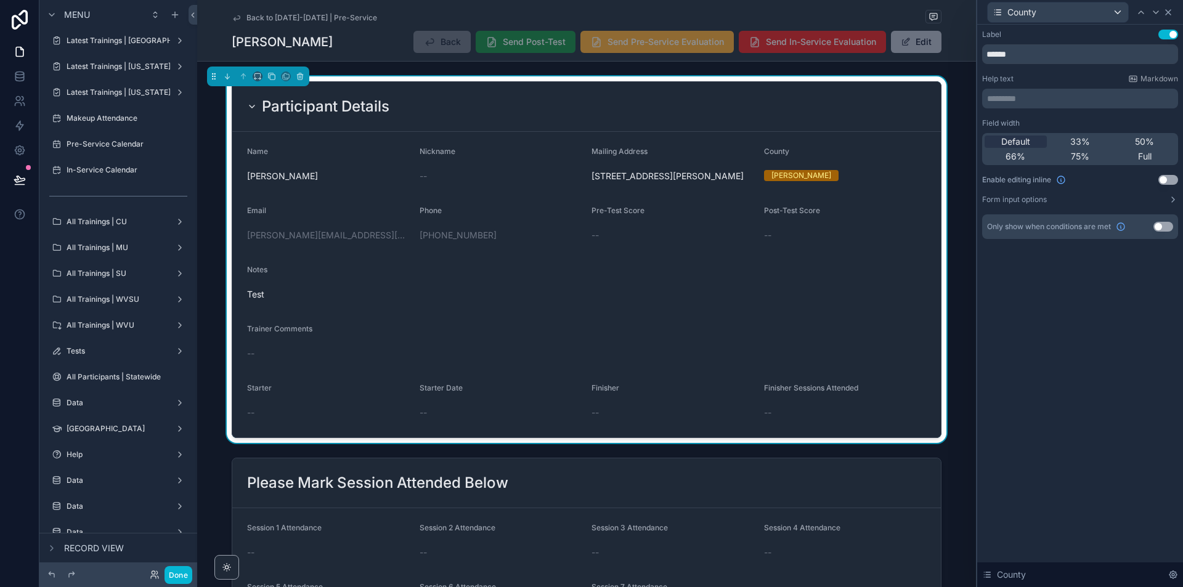
click at [1172, 10] on div "County" at bounding box center [1080, 12] width 196 height 24
click at [1170, 11] on icon at bounding box center [1168, 12] width 5 height 5
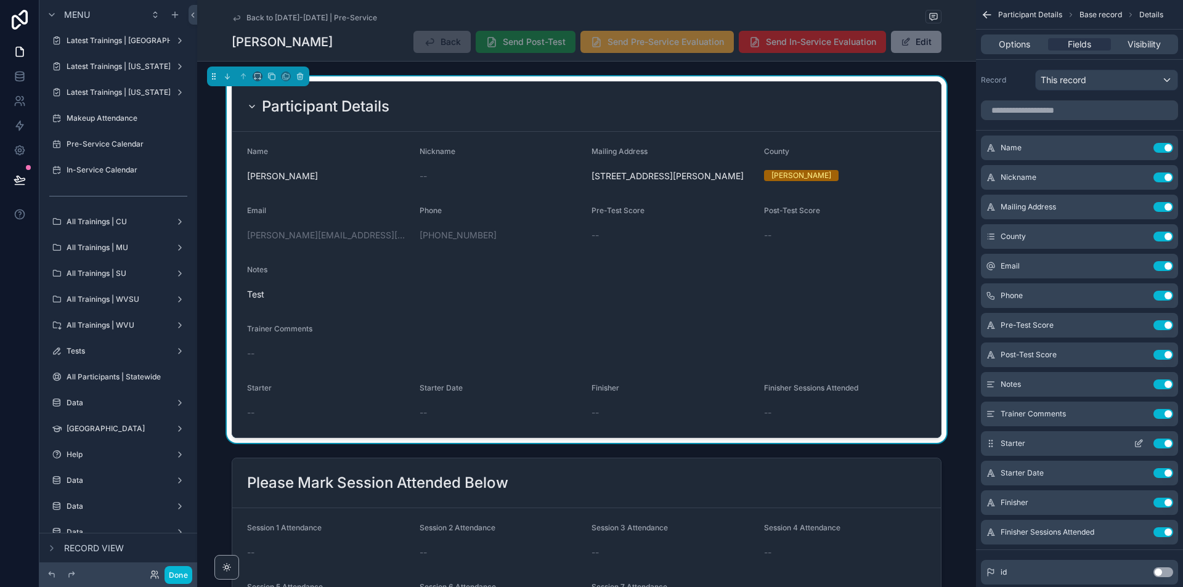
click at [1140, 441] on icon "scrollable content" at bounding box center [1139, 444] width 10 height 10
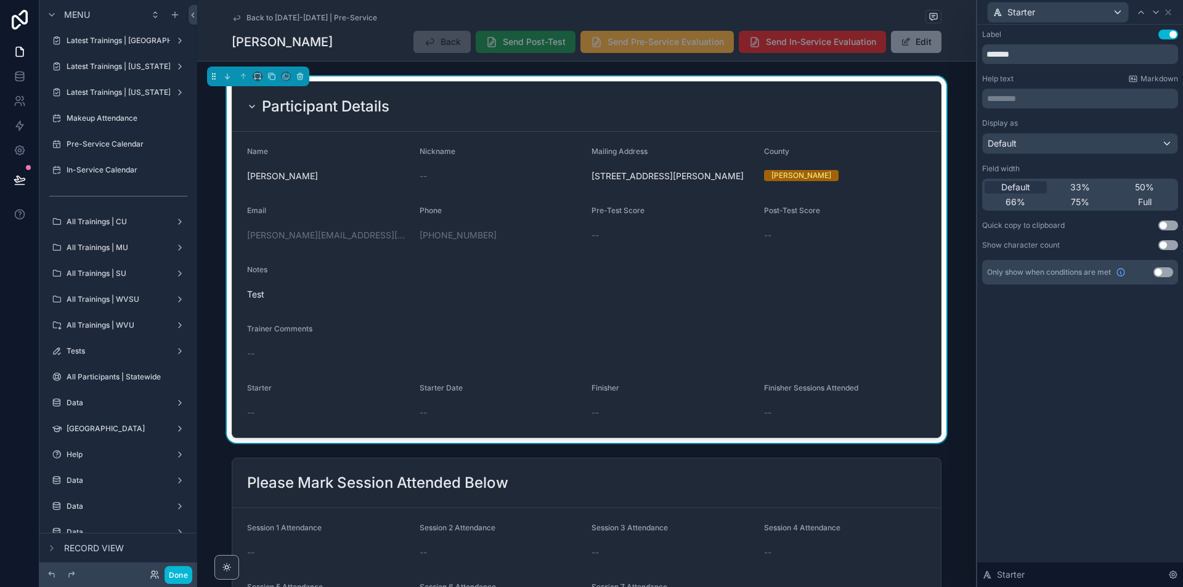
click at [1149, 177] on div "Field width Default 33% 50% 66% 75% Full" at bounding box center [1080, 187] width 196 height 47
click at [1157, 186] on div "50%" at bounding box center [1145, 187] width 62 height 12
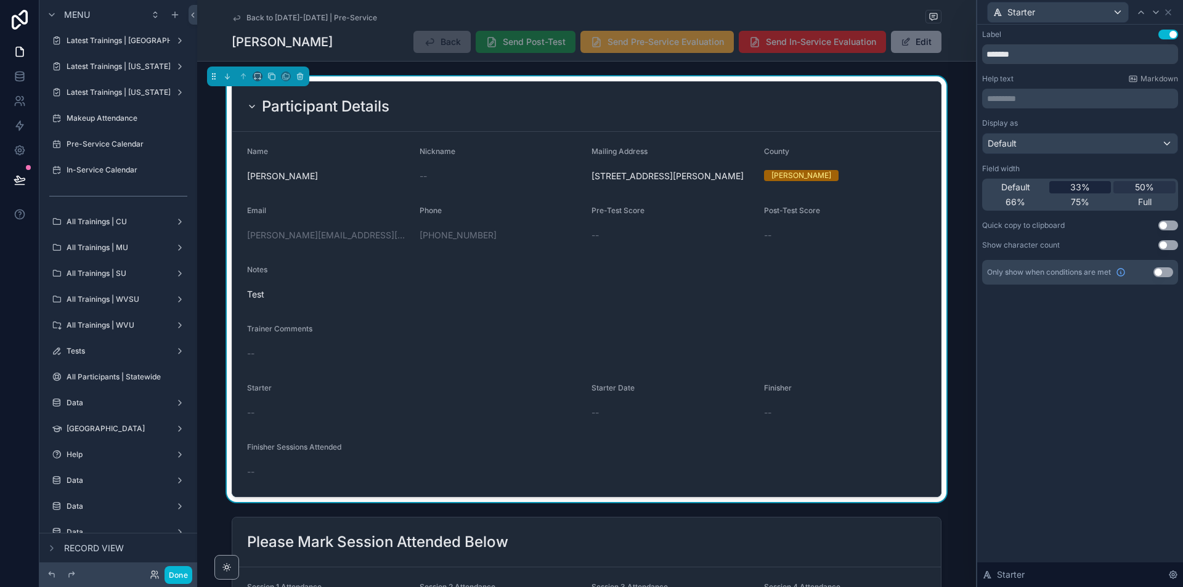
click at [1088, 182] on span "33%" at bounding box center [1081, 187] width 20 height 12
click at [1169, 14] on icon at bounding box center [1169, 12] width 10 height 10
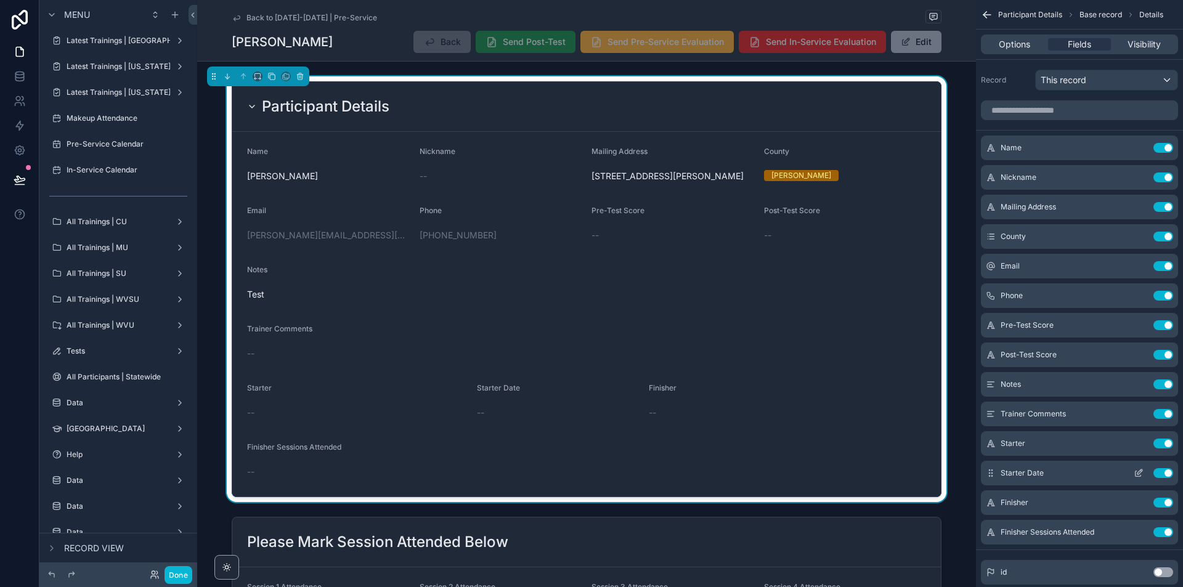
click at [1140, 472] on icon "scrollable content" at bounding box center [1140, 472] width 5 height 5
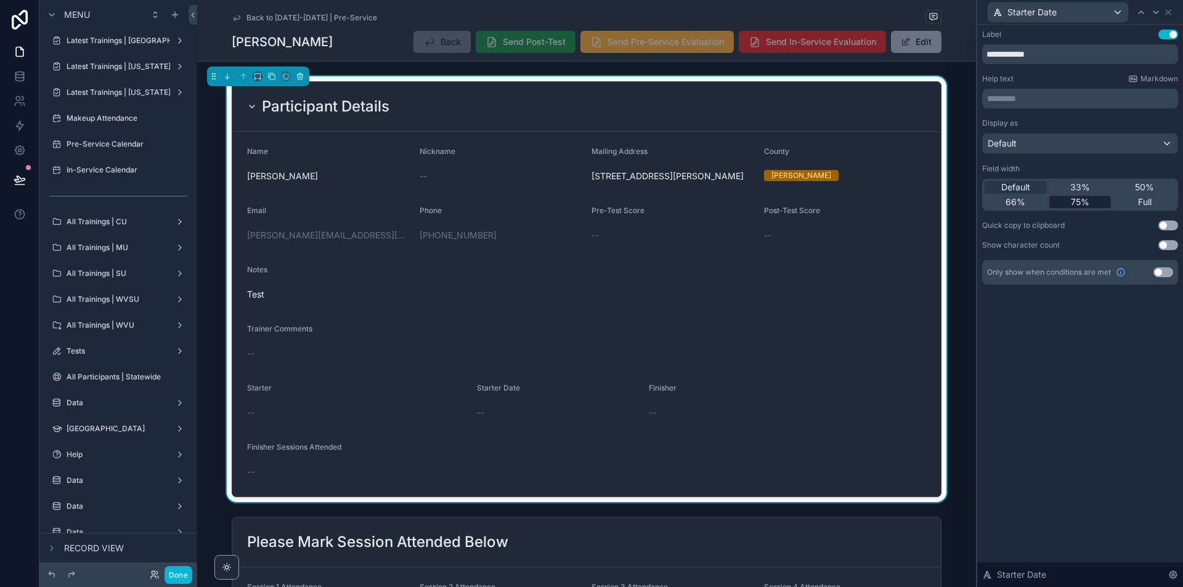
click at [1097, 198] on div "75%" at bounding box center [1081, 202] width 62 height 12
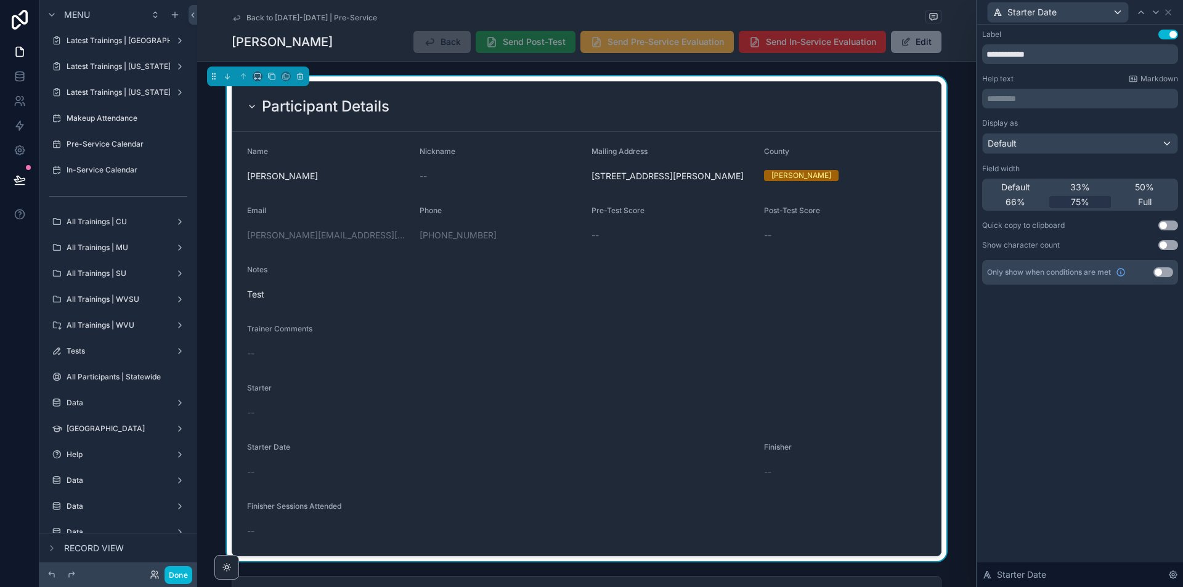
click at [1135, 180] on div "Default 33% 50% 66% 75% Full" at bounding box center [1080, 195] width 196 height 32
click at [1146, 185] on span "50%" at bounding box center [1144, 187] width 19 height 12
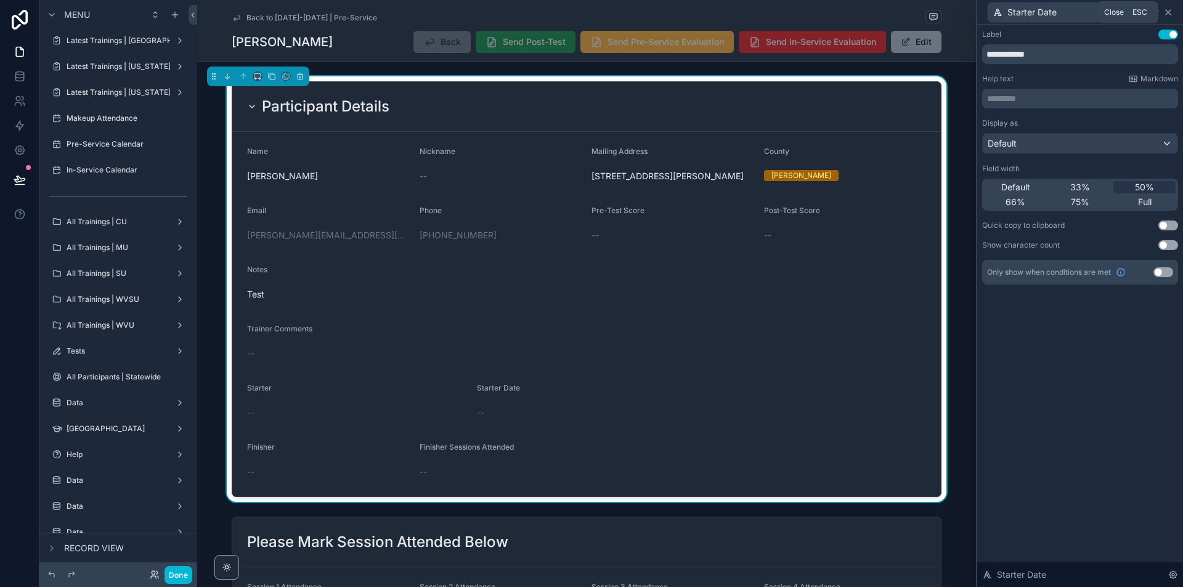
click at [1171, 12] on icon at bounding box center [1169, 12] width 10 height 10
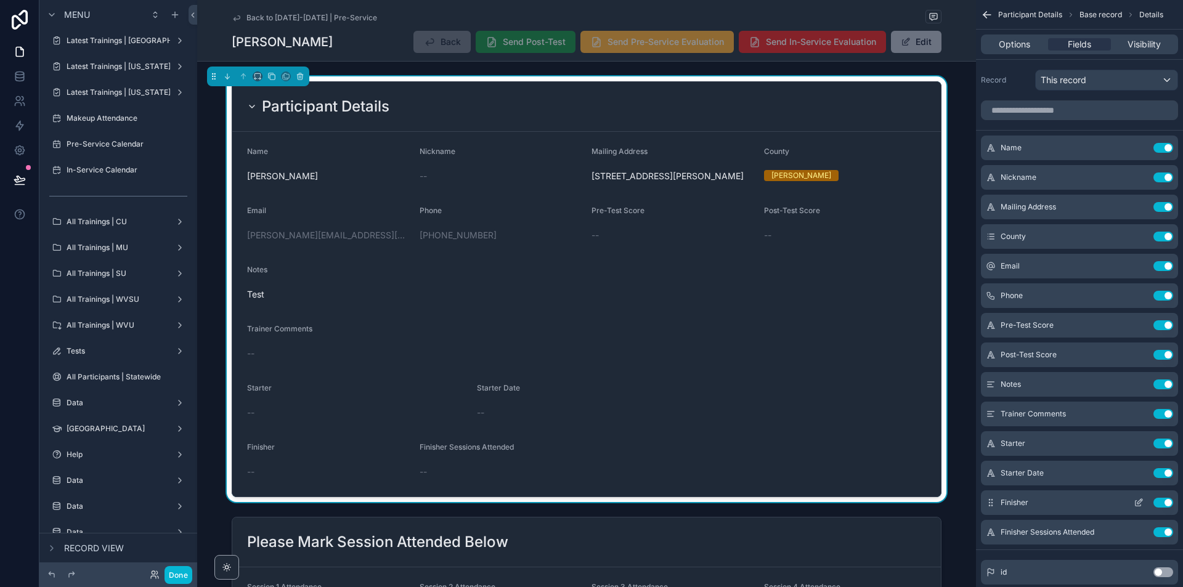
click at [1136, 503] on icon "scrollable content" at bounding box center [1139, 504] width 6 height 6
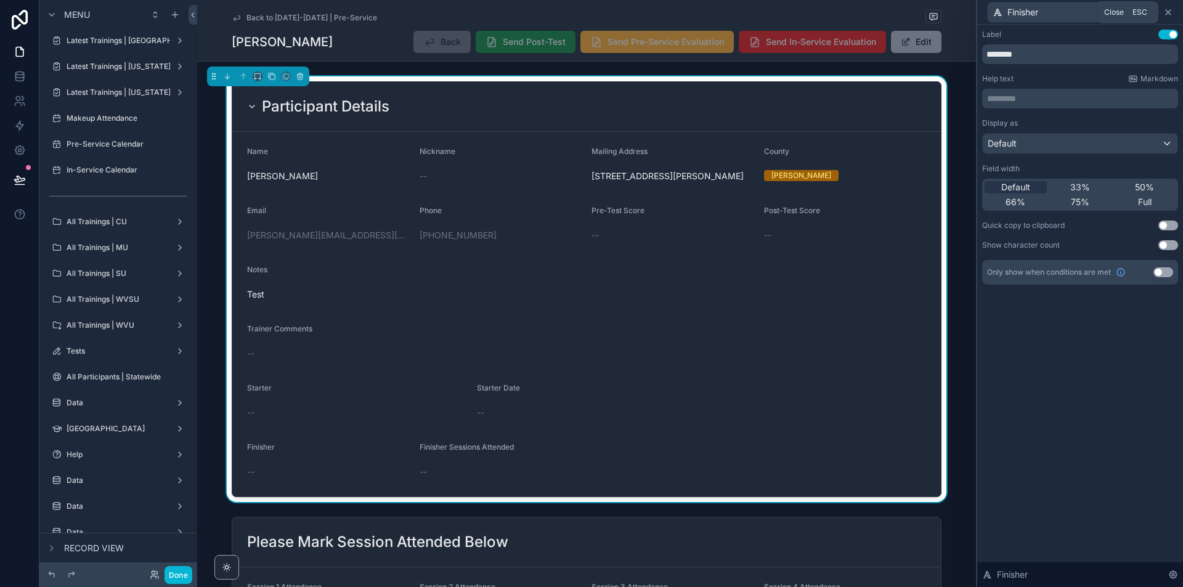
click at [1167, 12] on icon at bounding box center [1169, 12] width 10 height 10
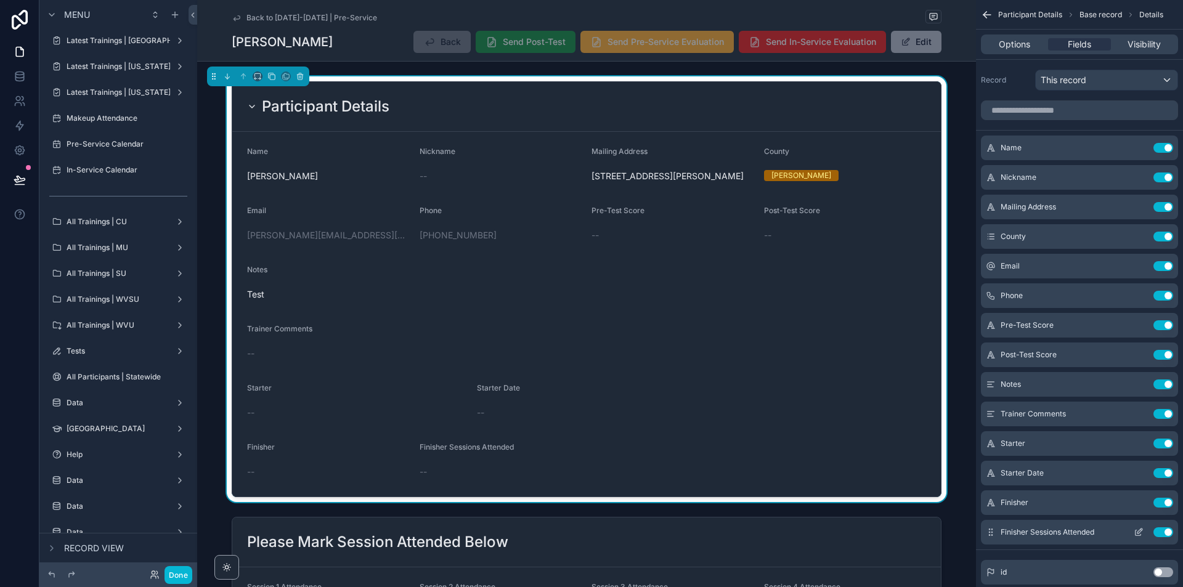
click at [1142, 531] on icon "scrollable content" at bounding box center [1141, 529] width 1 height 1
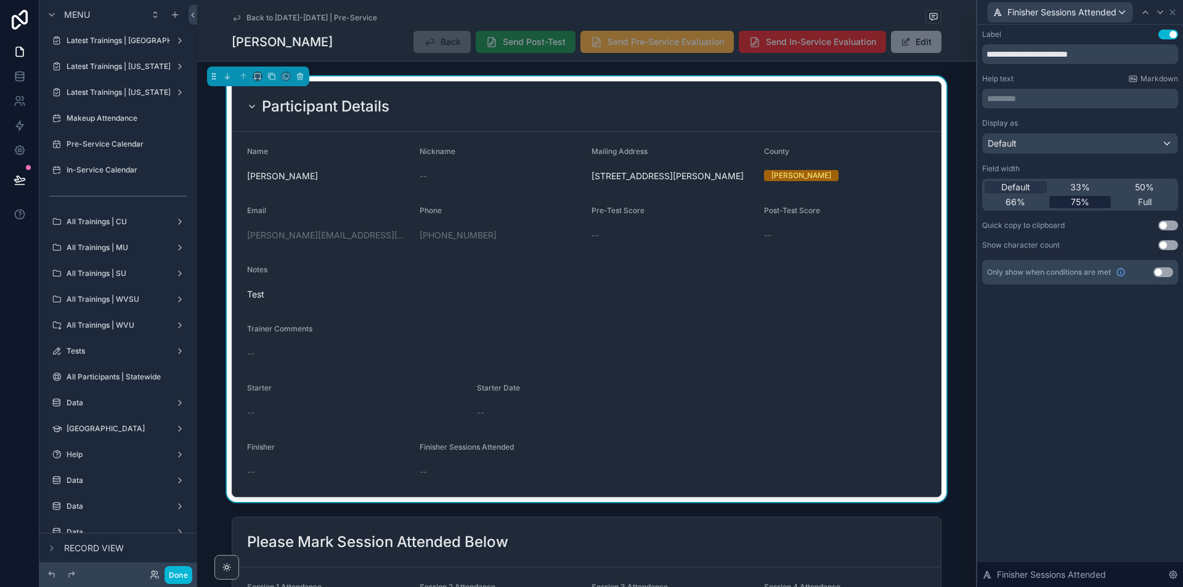
click at [1089, 198] on span "75%" at bounding box center [1080, 202] width 18 height 12
click at [1148, 187] on span "50%" at bounding box center [1144, 187] width 19 height 12
click at [1178, 12] on icon at bounding box center [1173, 12] width 10 height 10
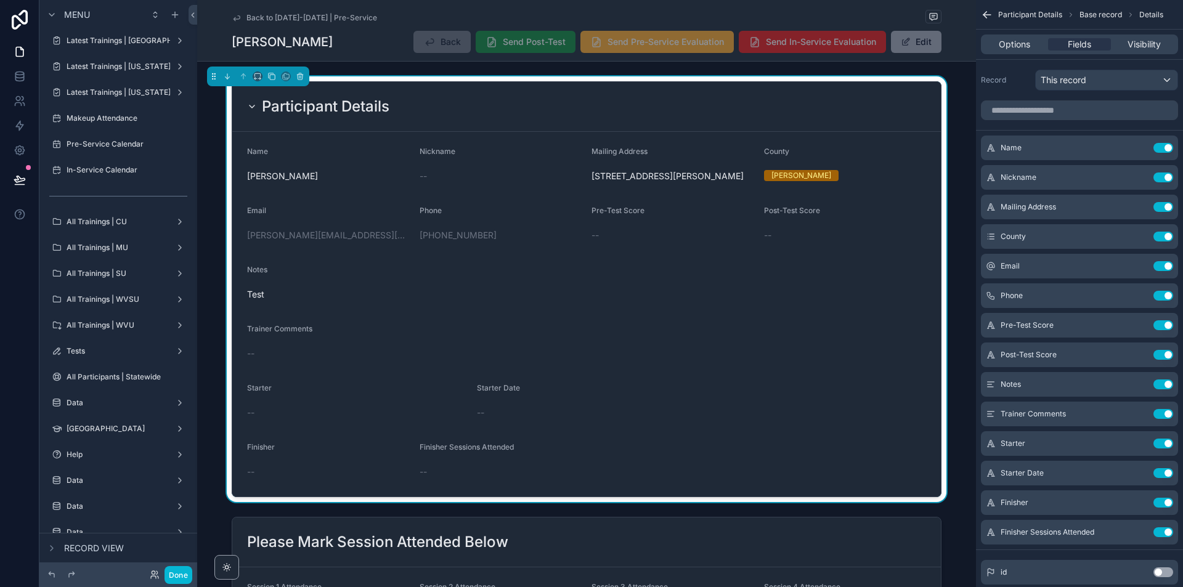
click at [932, 44] on button "Edit" at bounding box center [916, 42] width 51 height 22
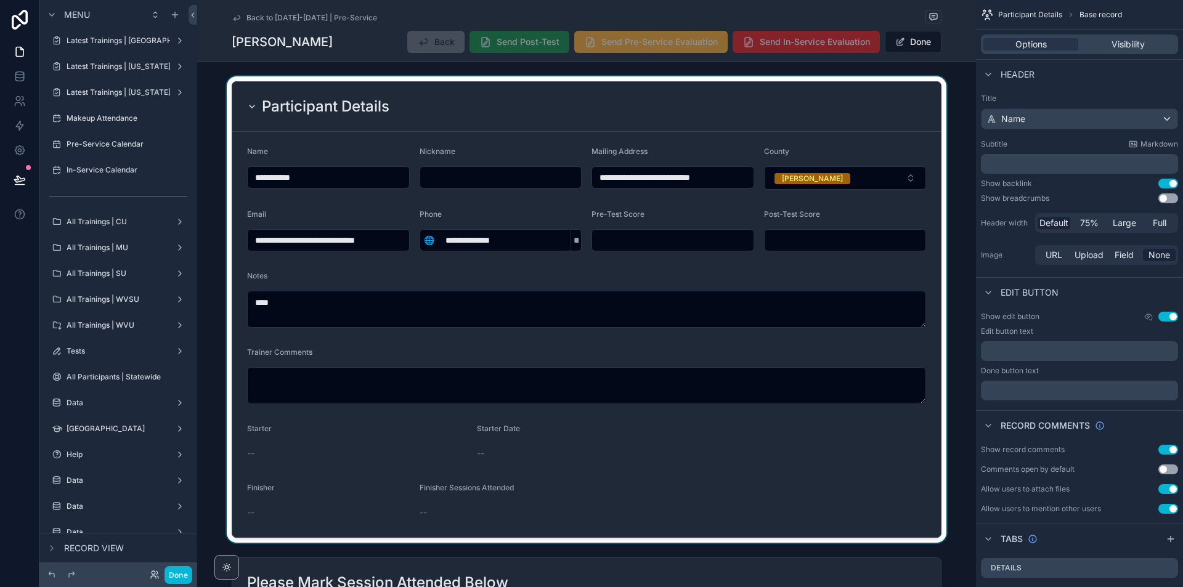
click at [449, 175] on div "scrollable content" at bounding box center [586, 309] width 779 height 467
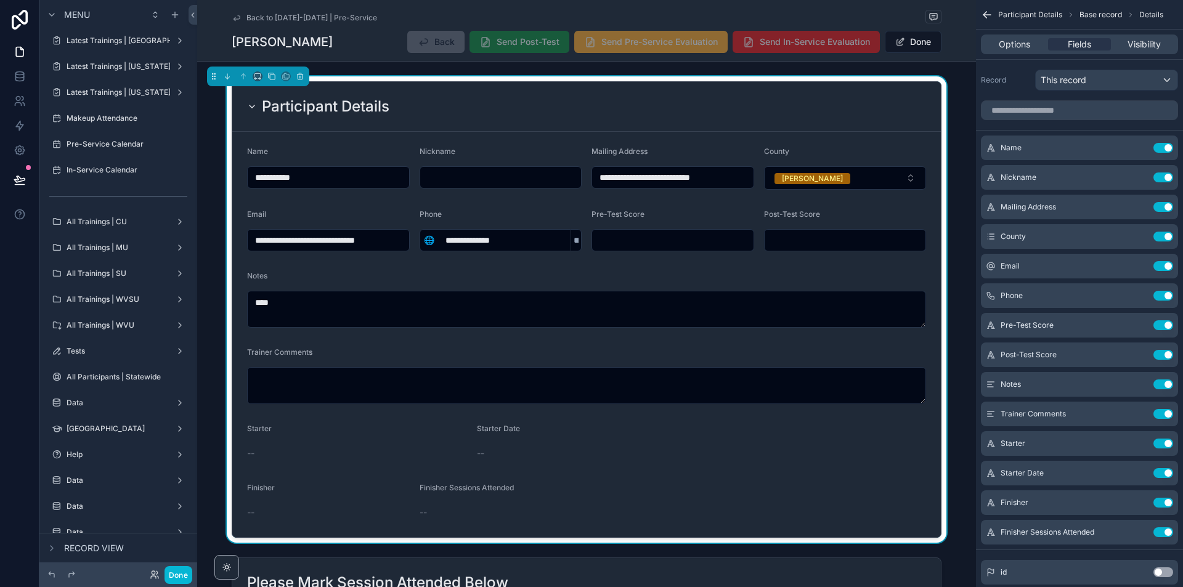
click at [452, 178] on input "scrollable content" at bounding box center [500, 177] width 161 height 17
type input "**********"
click at [915, 38] on button "Done" at bounding box center [913, 42] width 57 height 22
